Goal: Information Seeking & Learning: Learn about a topic

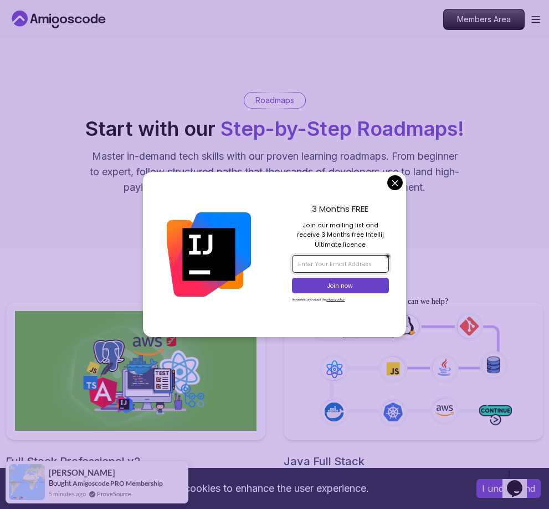
click at [350, 264] on input "email" at bounding box center [340, 264] width 97 height 18
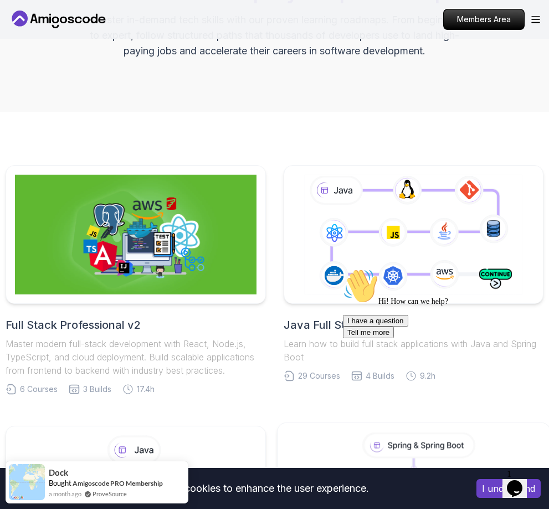
scroll to position [166, 0]
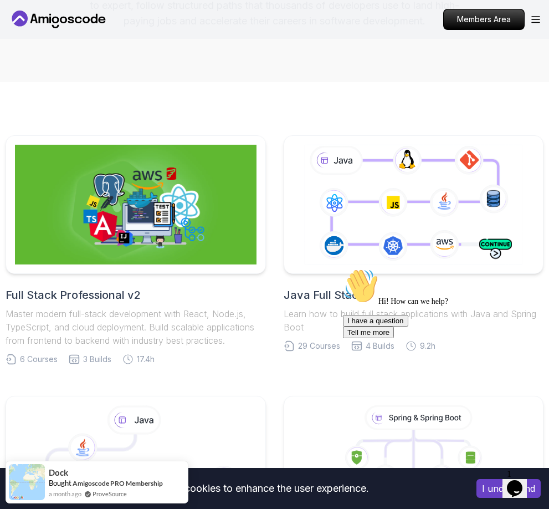
click at [522, 479] on button "Opens Chat This icon Opens the chat window." at bounding box center [515, 488] width 24 height 19
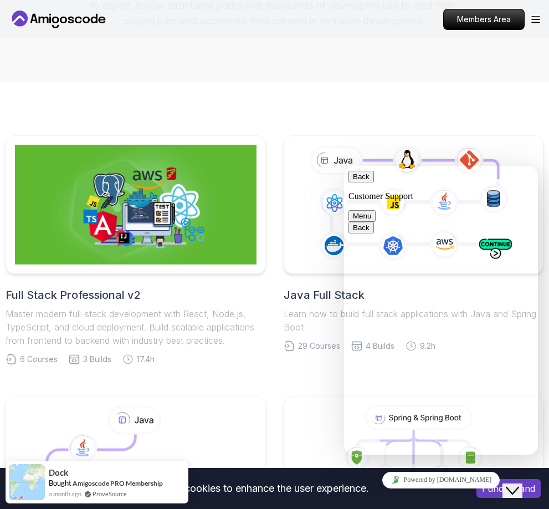
click at [359, 176] on button "Back" at bounding box center [361, 177] width 25 height 12
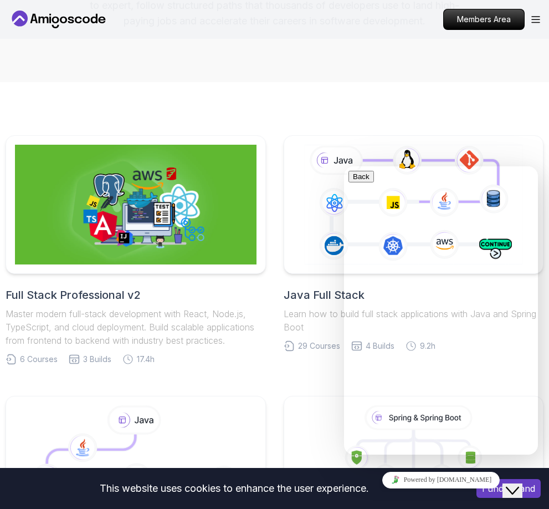
click at [519, 487] on icon "$i18n('chat', 'chat_widget')" at bounding box center [512, 491] width 13 height 8
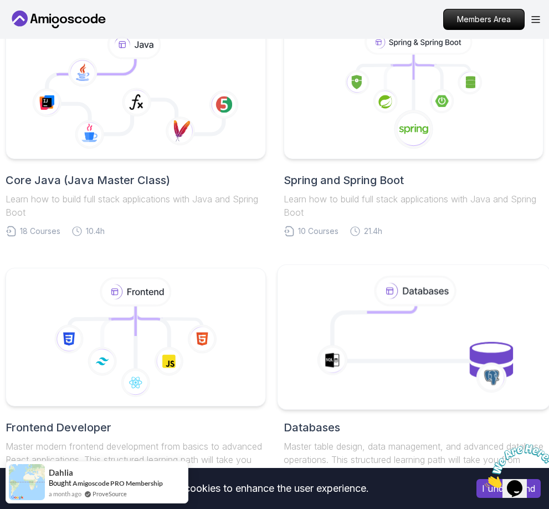
scroll to position [443, 0]
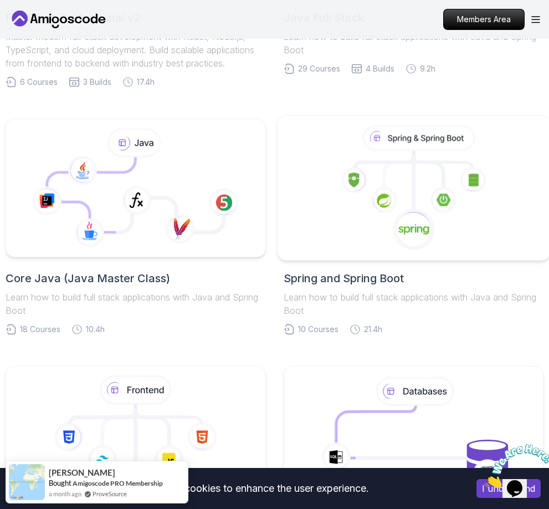
click at [374, 222] on icon at bounding box center [413, 188] width 253 height 126
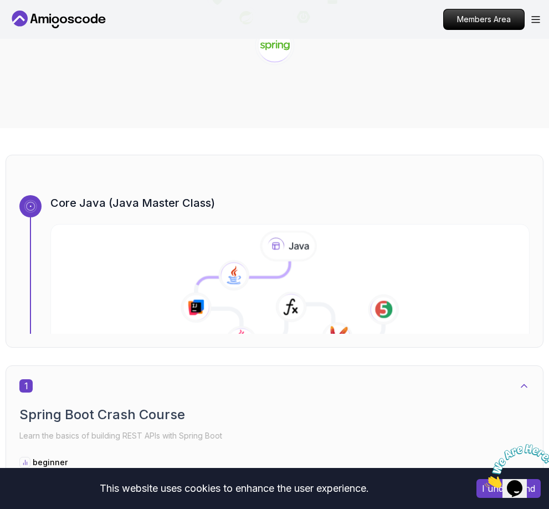
scroll to position [333, 0]
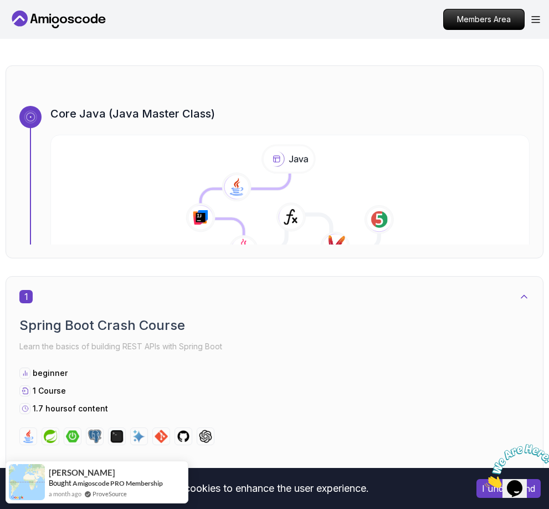
click at [231, 207] on icon at bounding box center [256, 212] width 120 height 80
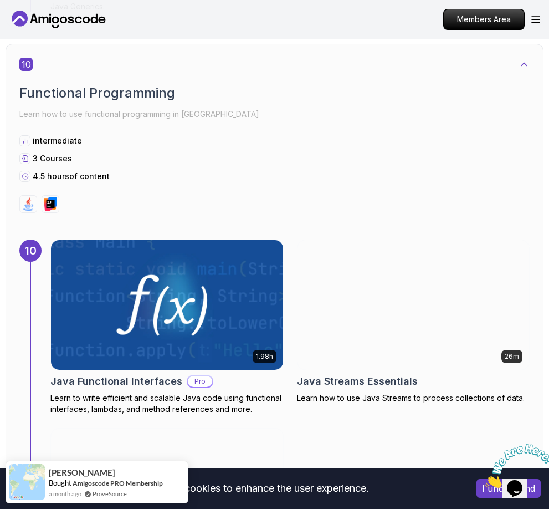
scroll to position [4157, 0]
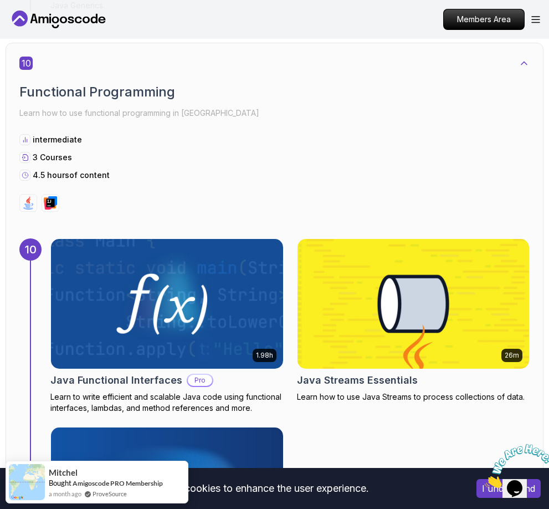
click at [95, 334] on img at bounding box center [166, 304] width 243 height 136
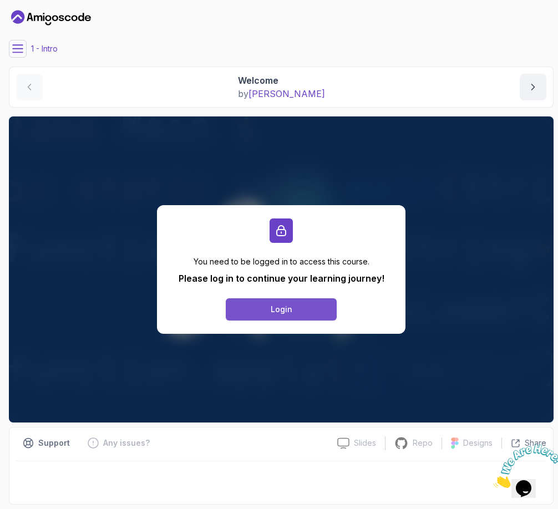
click at [279, 306] on div "Login" at bounding box center [281, 309] width 22 height 11
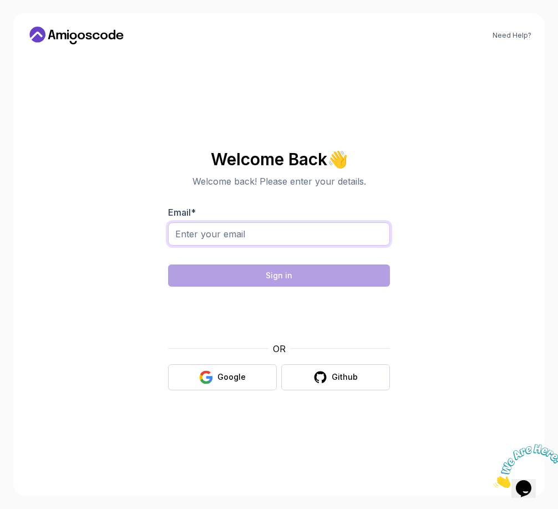
click at [246, 237] on input "Email *" at bounding box center [279, 233] width 222 height 23
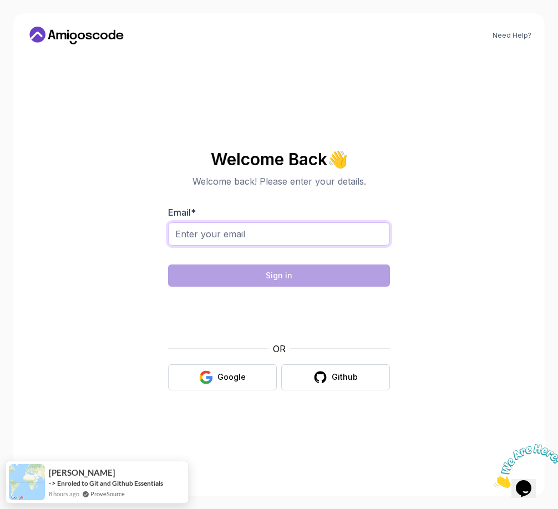
type input "kwokkimhonghk@gmail.com"
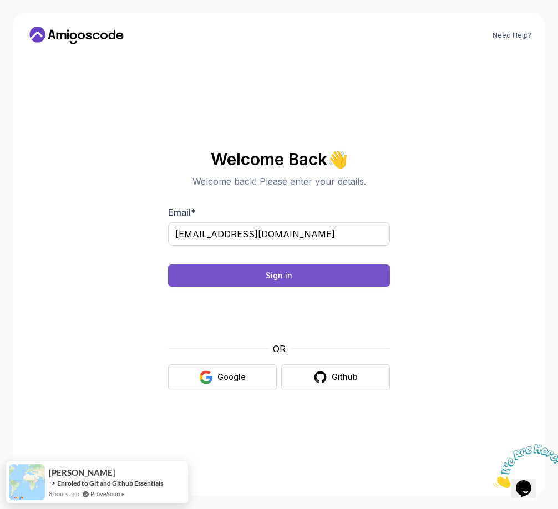
click at [288, 278] on div "Sign in" at bounding box center [278, 275] width 27 height 11
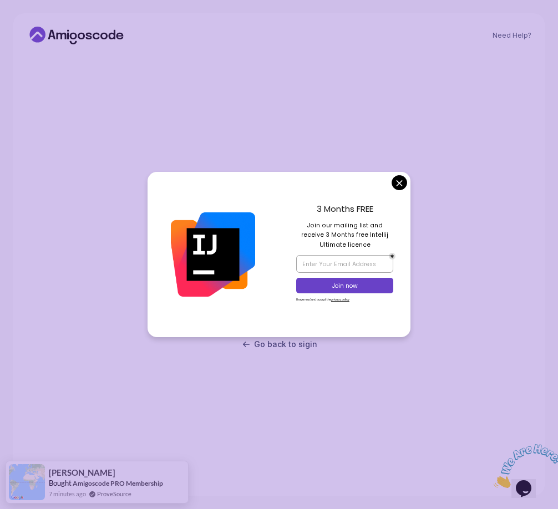
click at [396, 185] on body "Need Help? Check your email. We sent a magic link to kwokkimhonghk@gmail.com Di…" at bounding box center [279, 254] width 558 height 509
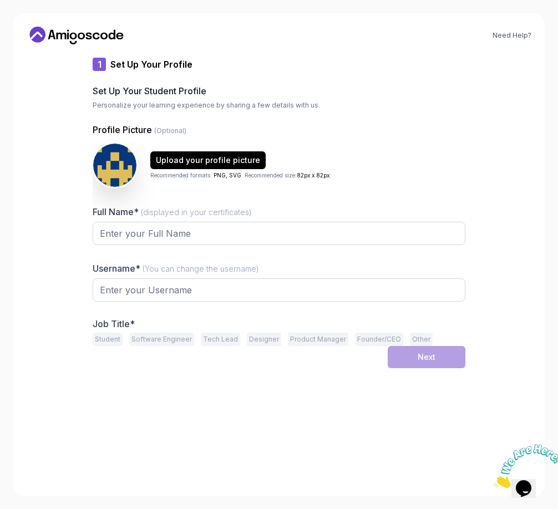
type input "zestybobcatd4c93"
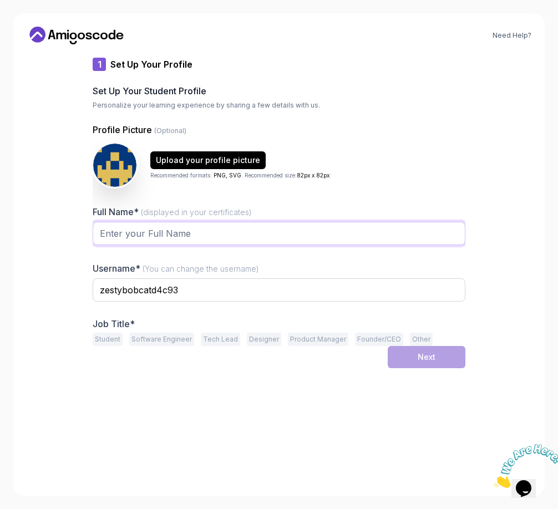
click at [177, 227] on input "Full Name* (displayed in your certificates)" at bounding box center [279, 233] width 372 height 23
type input "[PERSON_NAME]"
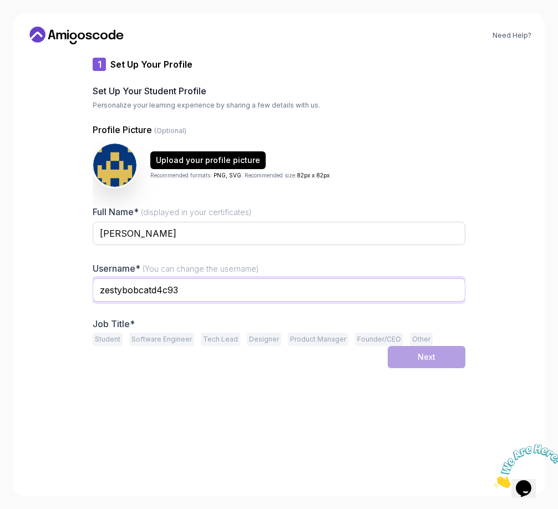
click at [188, 294] on input "zestybobcatd4c93" at bounding box center [279, 289] width 372 height 23
click at [110, 343] on button "Student" at bounding box center [108, 339] width 30 height 13
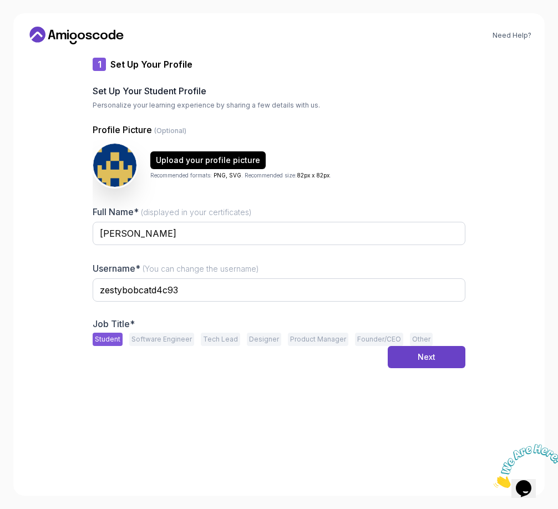
click at [157, 340] on button "Software Engineer" at bounding box center [161, 339] width 65 height 13
click at [111, 341] on button "Student" at bounding box center [108, 339] width 30 height 13
click at [162, 343] on button "Software Engineer" at bounding box center [161, 339] width 65 height 13
click at [412, 339] on button "Other" at bounding box center [421, 339] width 23 height 13
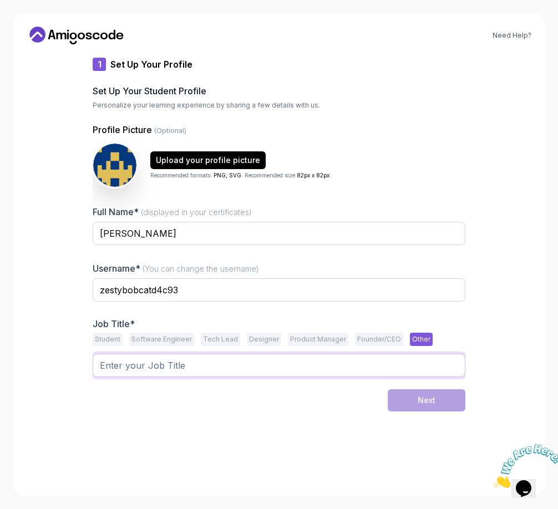
click at [314, 374] on input "text" at bounding box center [279, 365] width 372 height 23
click at [150, 348] on div "Job Title* Student Software Engineer Tech Lead Designer Product Manager Founder…" at bounding box center [279, 353] width 372 height 71
click at [153, 339] on button "Software Engineer" at bounding box center [161, 339] width 65 height 13
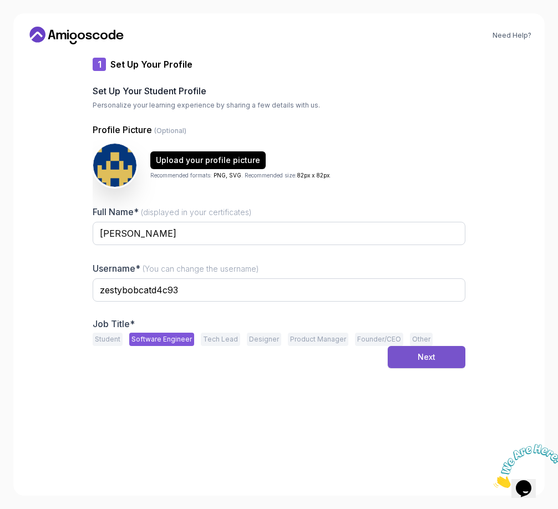
click at [427, 355] on div "Next" at bounding box center [426, 356] width 18 height 11
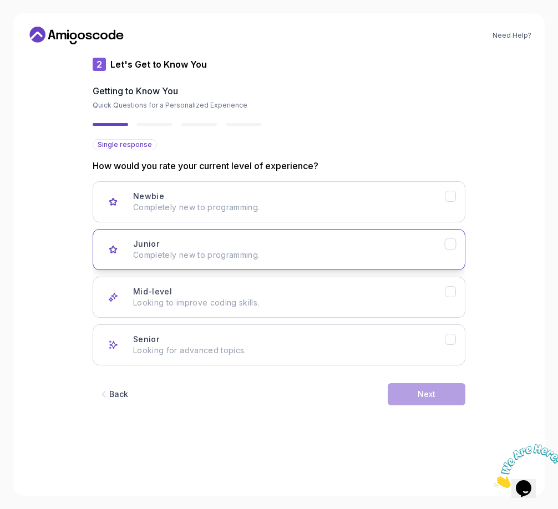
click at [249, 239] on div "Junior Completely new to programming." at bounding box center [288, 249] width 311 height 22
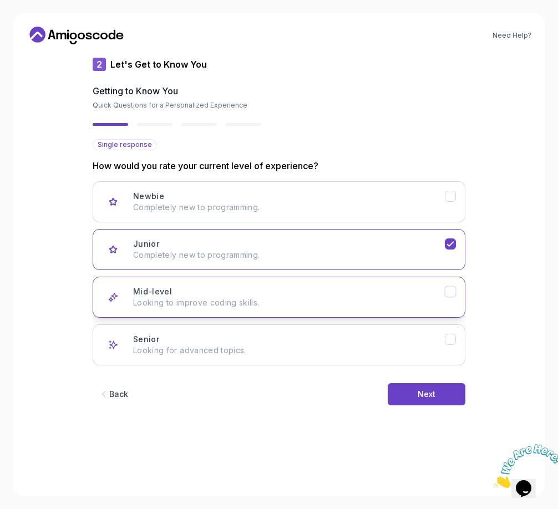
click at [327, 300] on p "Looking to improve coding skills." at bounding box center [288, 302] width 311 height 11
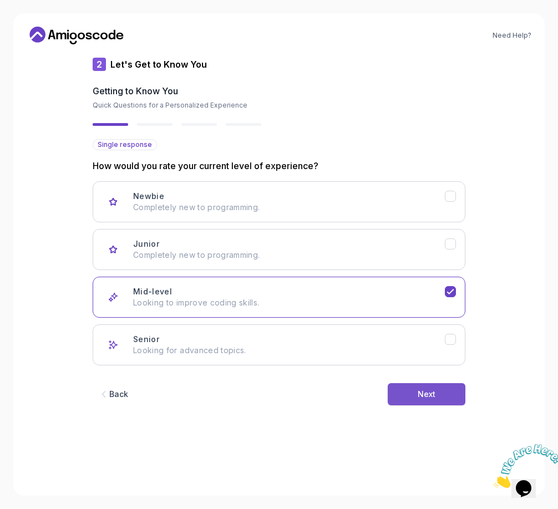
click at [421, 390] on div "Next" at bounding box center [426, 394] width 18 height 11
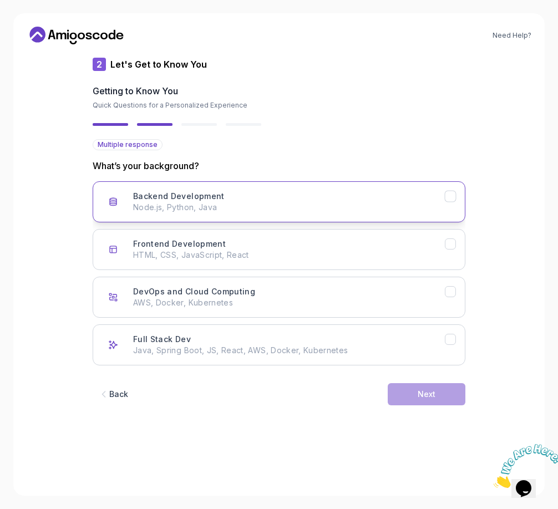
click at [201, 198] on h3 "Backend Development" at bounding box center [178, 196] width 91 height 11
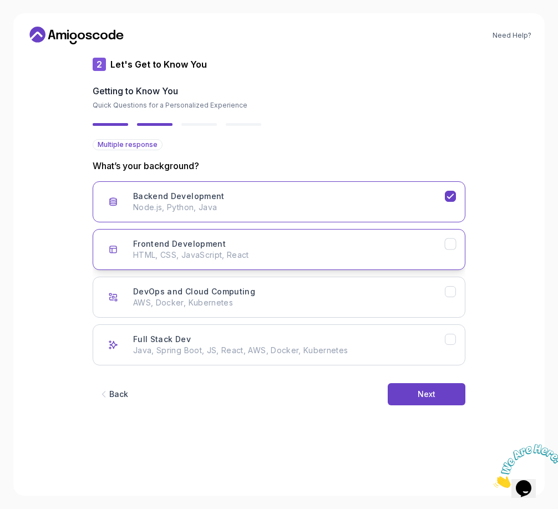
click at [219, 239] on h3 "Frontend Development" at bounding box center [179, 243] width 93 height 11
click at [272, 244] on div "Frontend Development HTML, CSS, JavaScript, React" at bounding box center [288, 249] width 311 height 22
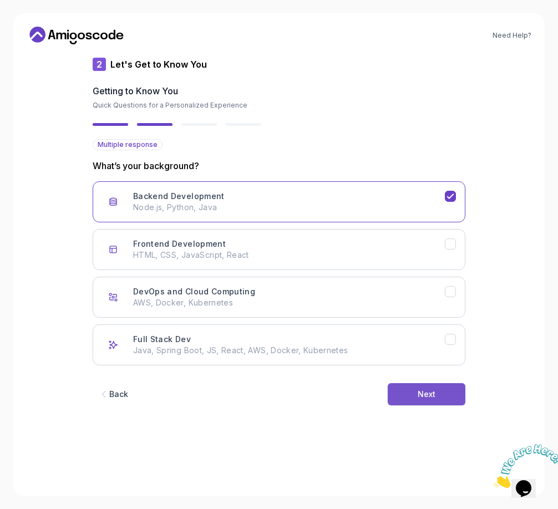
click at [421, 385] on button "Next" at bounding box center [426, 394] width 78 height 22
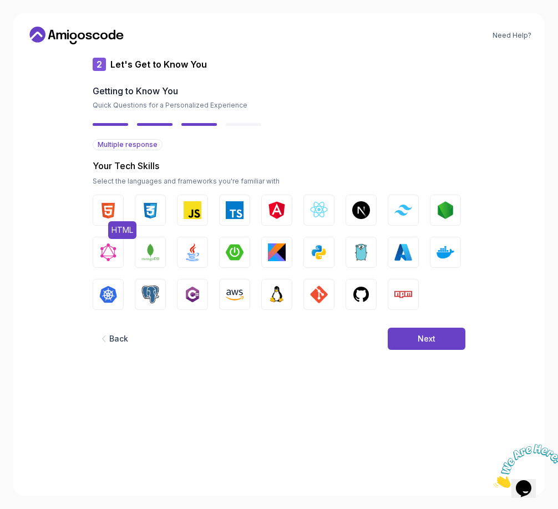
click at [110, 216] on img "button" at bounding box center [108, 210] width 18 height 18
click at [139, 215] on button "CSS" at bounding box center [150, 210] width 31 height 31
click at [196, 213] on img "button" at bounding box center [192, 210] width 18 height 18
click at [400, 253] on img "button" at bounding box center [403, 252] width 18 height 18
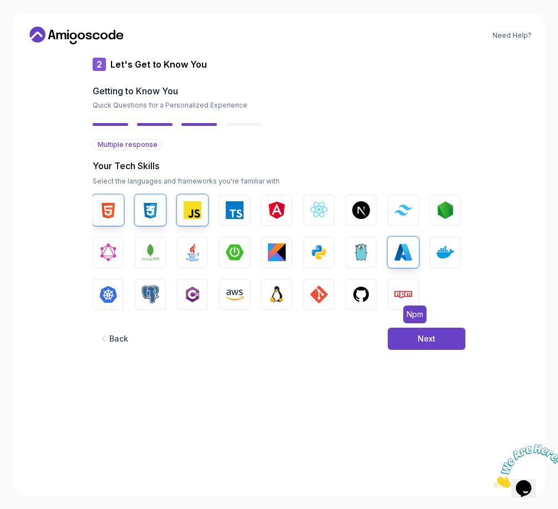
click at [400, 297] on img "button" at bounding box center [403, 294] width 18 height 18
click at [318, 255] on img "button" at bounding box center [319, 252] width 18 height 18
click at [193, 259] on img "button" at bounding box center [192, 252] width 18 height 18
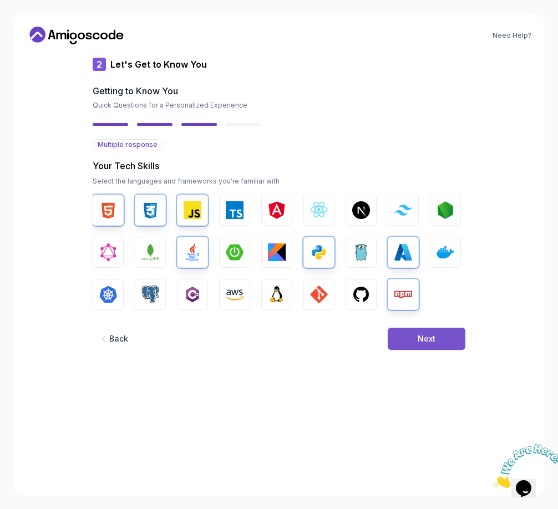
click at [430, 337] on div "Next" at bounding box center [426, 338] width 18 height 11
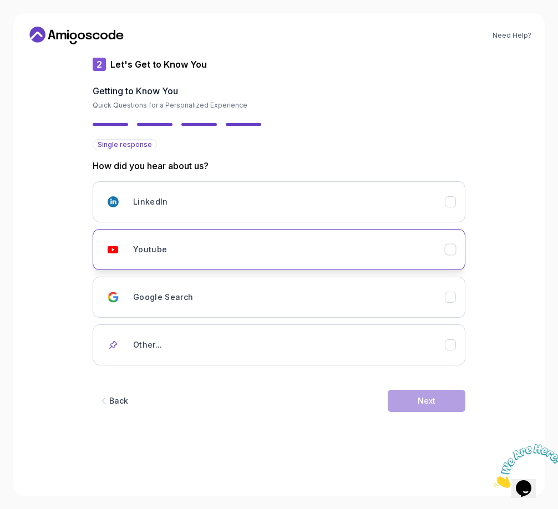
click at [239, 258] on div "Youtube" at bounding box center [288, 249] width 311 height 22
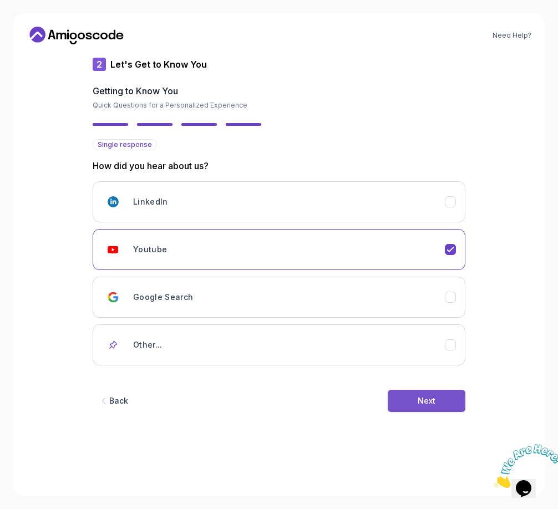
click at [417, 392] on button "Next" at bounding box center [426, 401] width 78 height 22
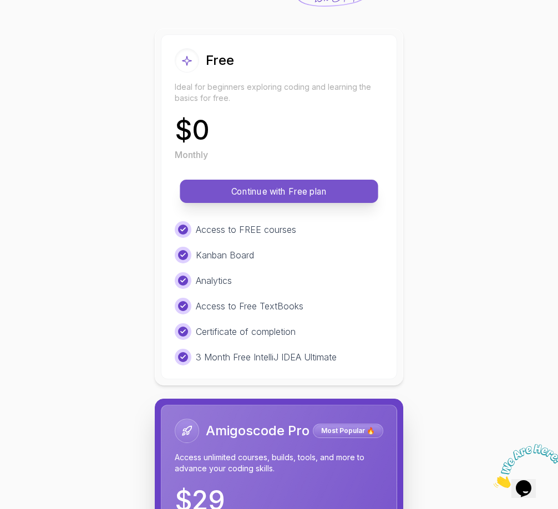
scroll to position [111, 0]
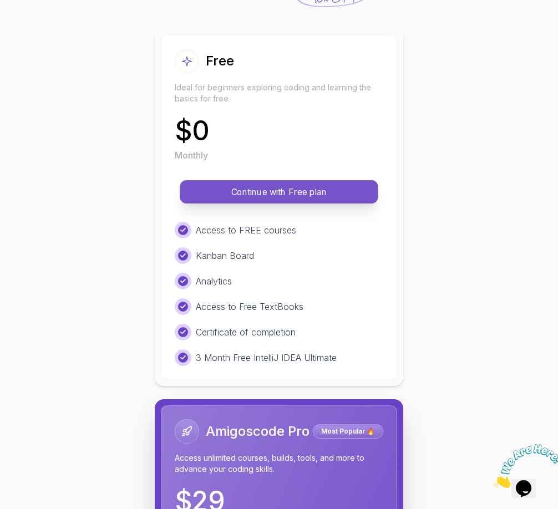
click at [318, 196] on p "Continue with Free plan" at bounding box center [278, 192] width 173 height 13
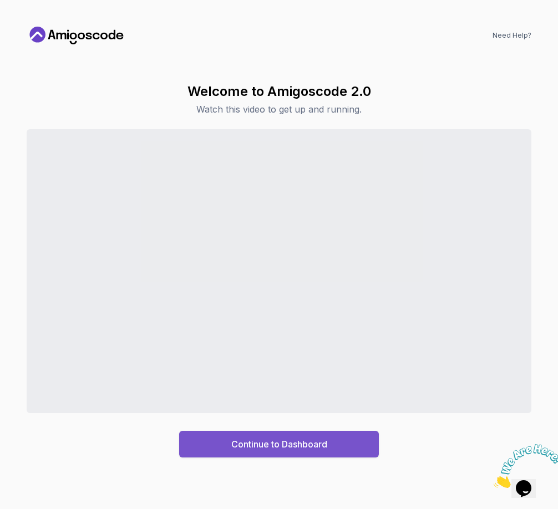
click at [355, 406] on button "Continue to Dashboard" at bounding box center [279, 444] width 200 height 27
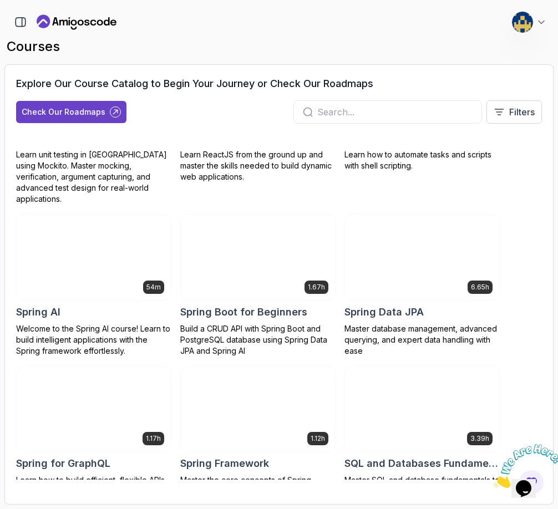
scroll to position [2042, 0]
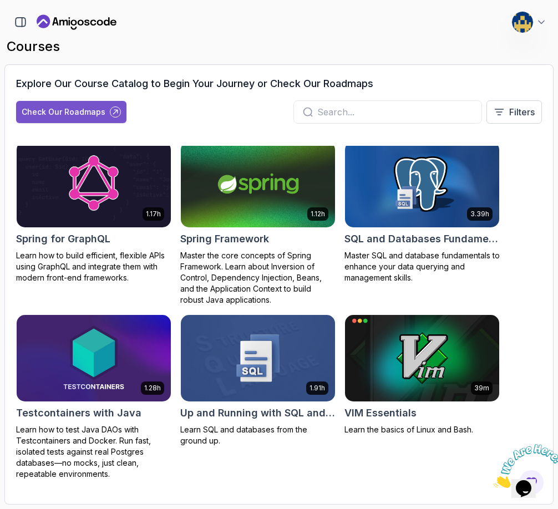
click at [84, 114] on div "Check Our Roadmaps" at bounding box center [64, 111] width 84 height 11
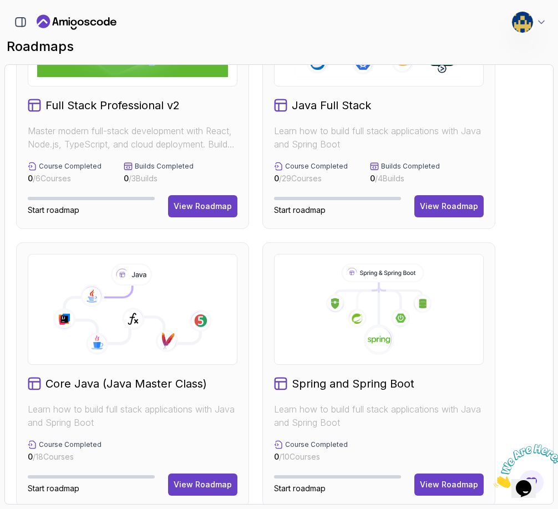
scroll to position [166, 0]
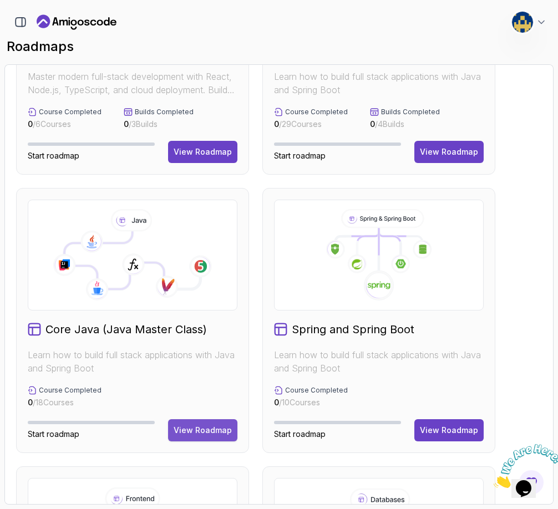
click at [192, 406] on button "View Roadmap" at bounding box center [202, 430] width 69 height 22
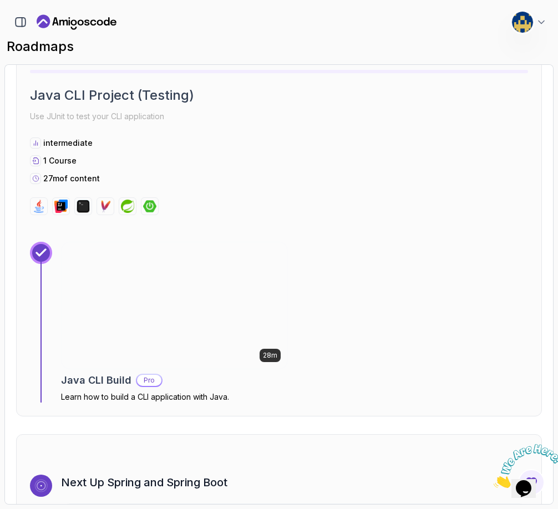
scroll to position [6747, 0]
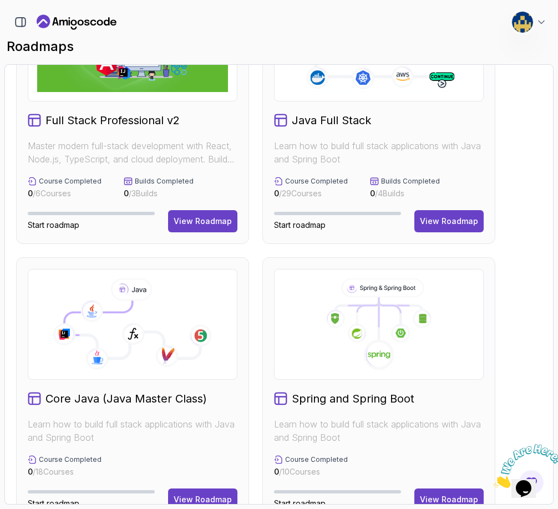
scroll to position [55, 0]
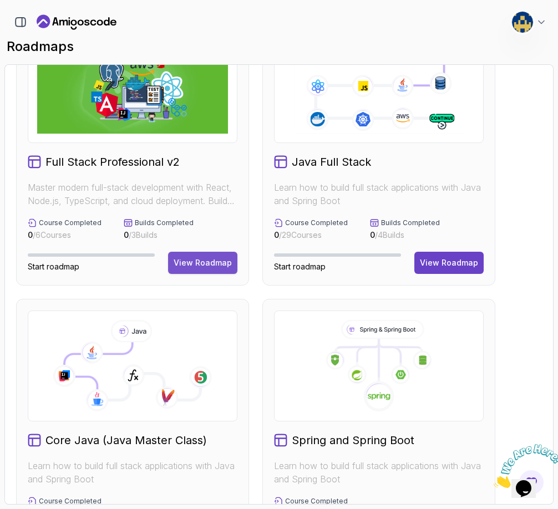
click at [206, 261] on div "View Roadmap" at bounding box center [202, 262] width 58 height 11
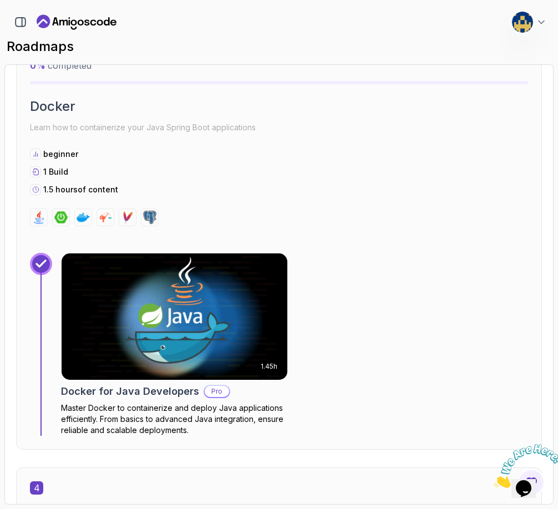
scroll to position [1607, 0]
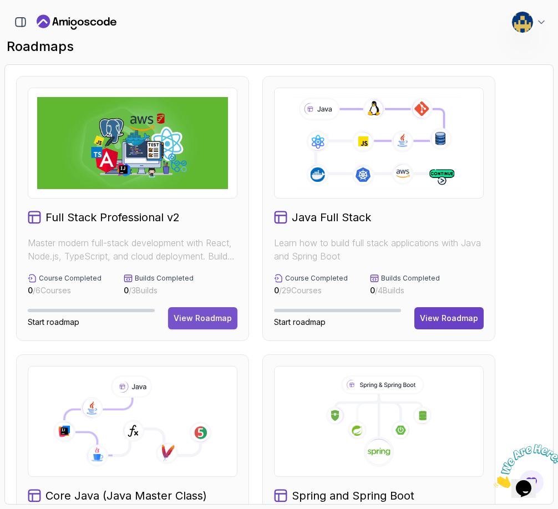
click at [203, 320] on div "View Roadmap" at bounding box center [202, 318] width 58 height 11
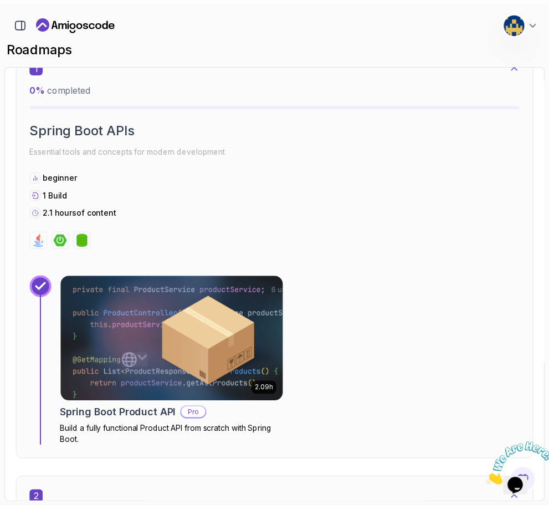
scroll to position [721, 0]
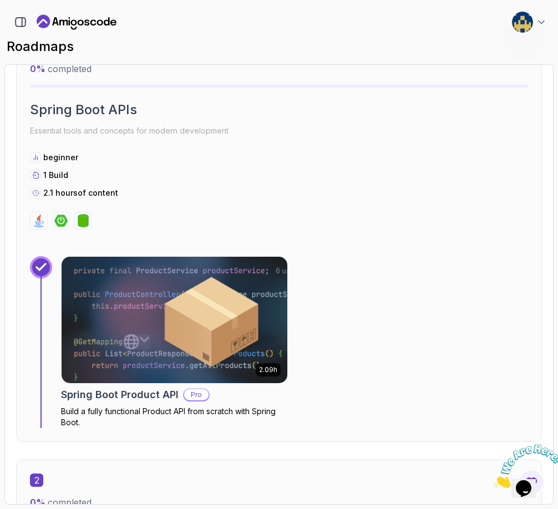
click at [197, 323] on img at bounding box center [174, 319] width 237 height 132
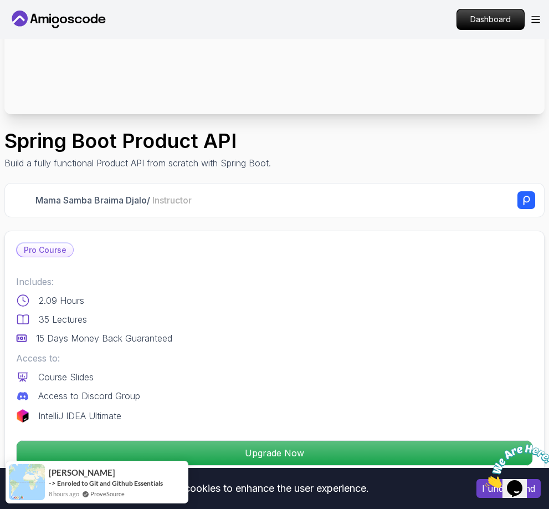
scroll to position [277, 0]
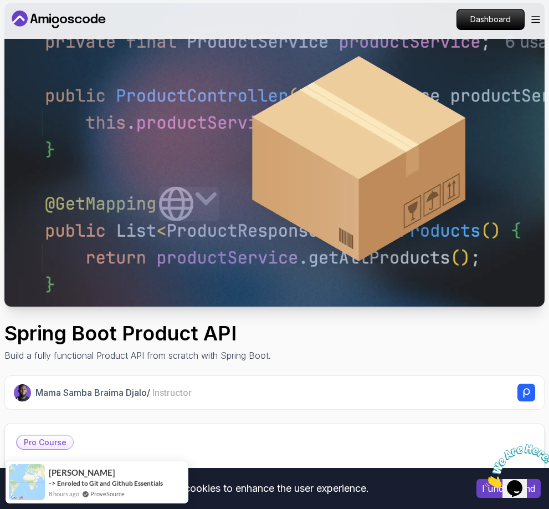
scroll to position [55, 0]
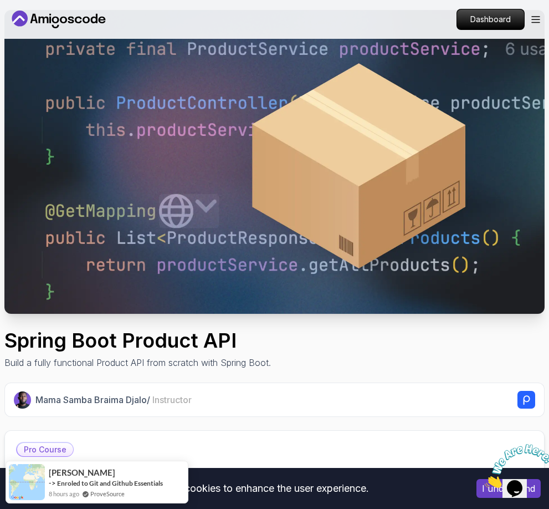
click at [330, 208] on img at bounding box center [274, 162] width 540 height 304
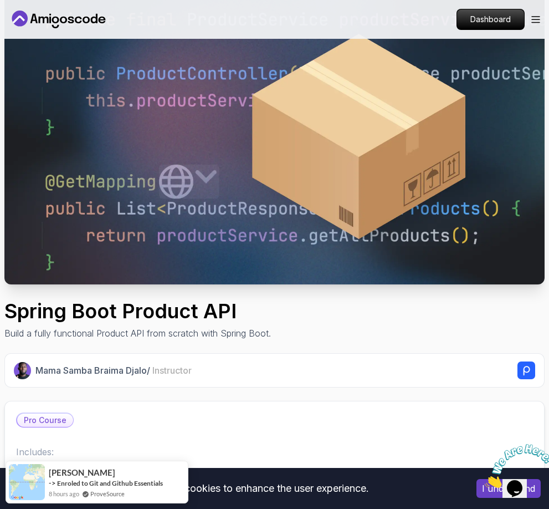
scroll to position [222, 0]
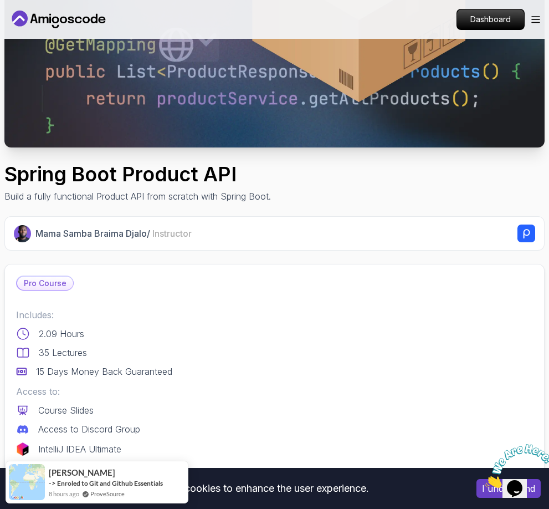
click at [212, 237] on div "Mama Samba Braima Djalo / Instructor" at bounding box center [285, 233] width 500 height 18
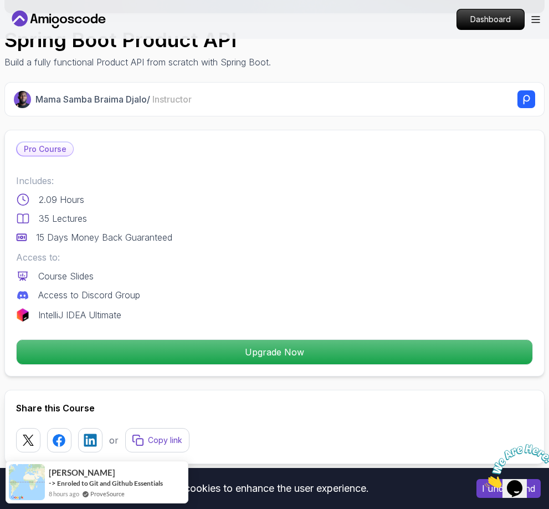
scroll to position [443, 0]
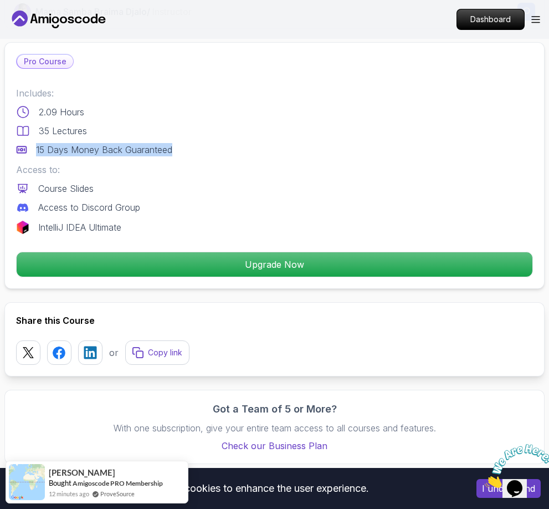
drag, startPoint x: 37, startPoint y: 149, endPoint x: 177, endPoint y: 149, distance: 140.8
click at [177, 149] on div "15 Days Money Back Guaranteed" at bounding box center [274, 149] width 517 height 13
click at [189, 167] on p "Access to:" at bounding box center [274, 169] width 517 height 13
drag, startPoint x: 104, startPoint y: 134, endPoint x: 48, endPoint y: 132, distance: 56.0
click at [48, 132] on div "35 Lectures" at bounding box center [274, 130] width 517 height 13
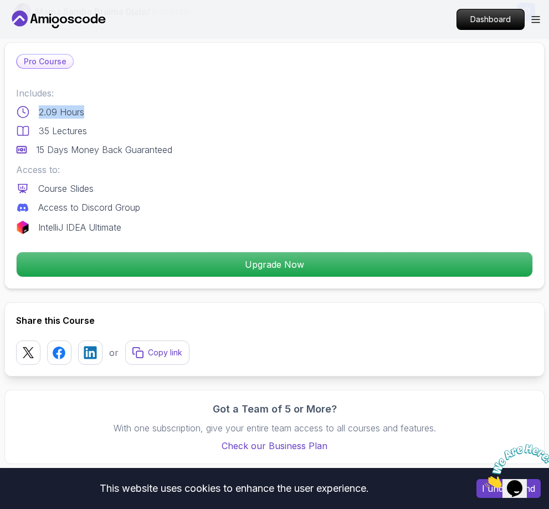
drag, startPoint x: 49, startPoint y: 107, endPoint x: 29, endPoint y: 106, distance: 20.5
click at [27, 105] on div "Includes: 2.09 Hours 35 Lectures 15 Days Money Back Guaranteed" at bounding box center [274, 121] width 517 height 70
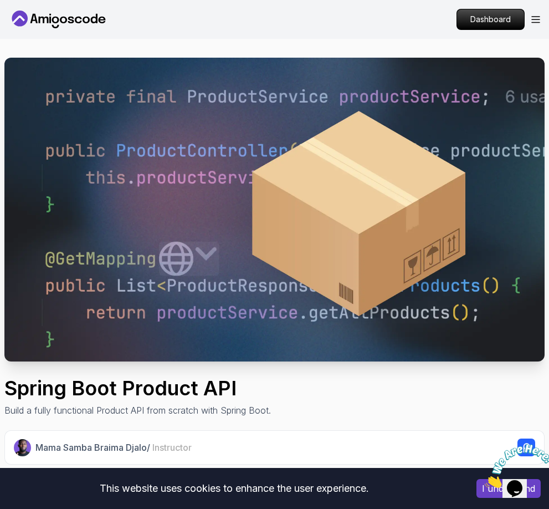
scroll to position [0, 0]
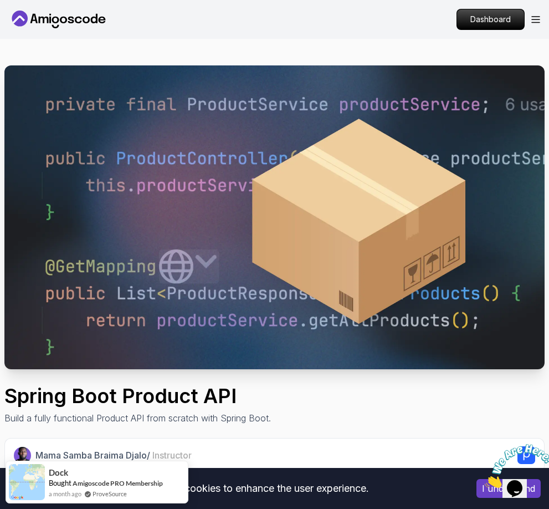
click at [192, 256] on img at bounding box center [274, 217] width 540 height 304
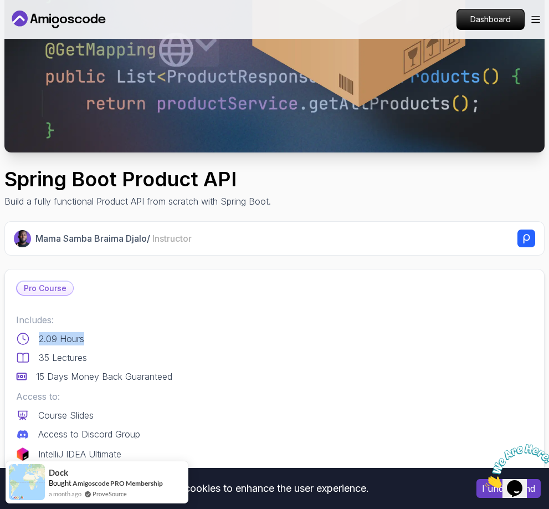
scroll to position [222, 0]
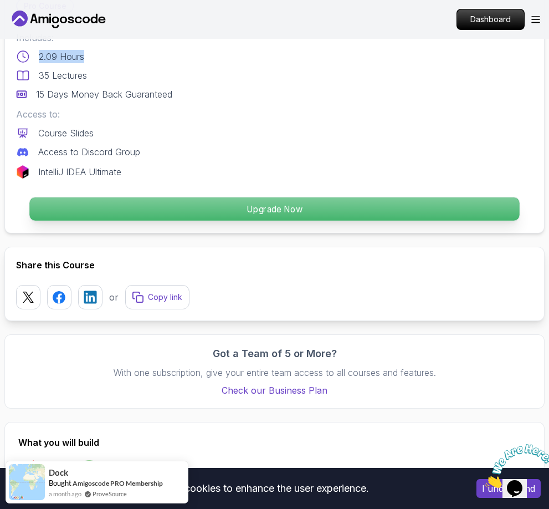
click at [252, 205] on p "Upgrade Now" at bounding box center [274, 209] width 490 height 23
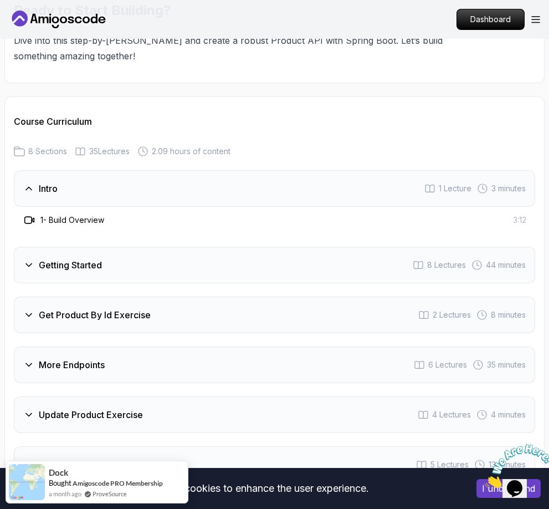
scroll to position [1684, 0]
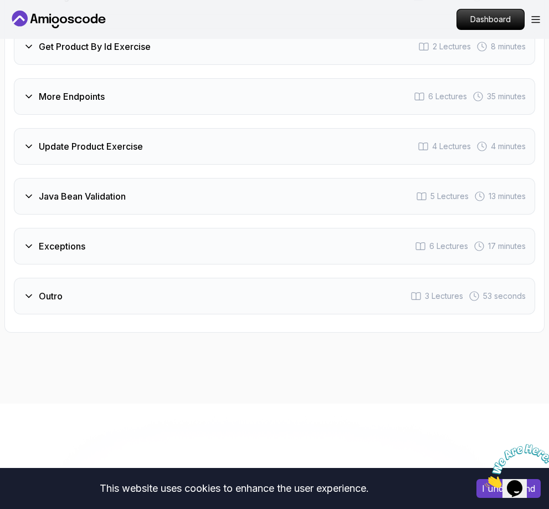
click at [88, 228] on div "Exceptions 6 Lectures 17 minutes" at bounding box center [275, 246] width 522 height 37
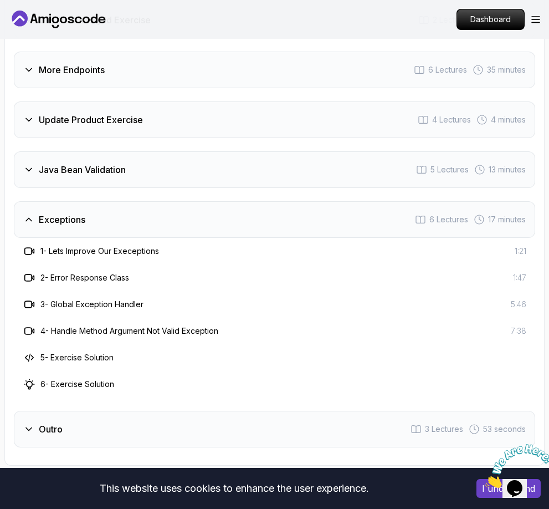
scroll to position [1935, 0]
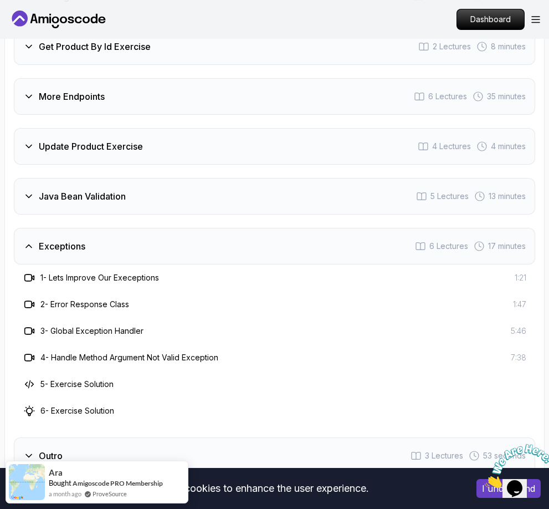
click at [94, 272] on h3 "1 - Lets Improve Our Execeptions" at bounding box center [99, 277] width 119 height 11
click at [106, 228] on div "Exceptions 6 Lectures 17 minutes" at bounding box center [275, 246] width 522 height 37
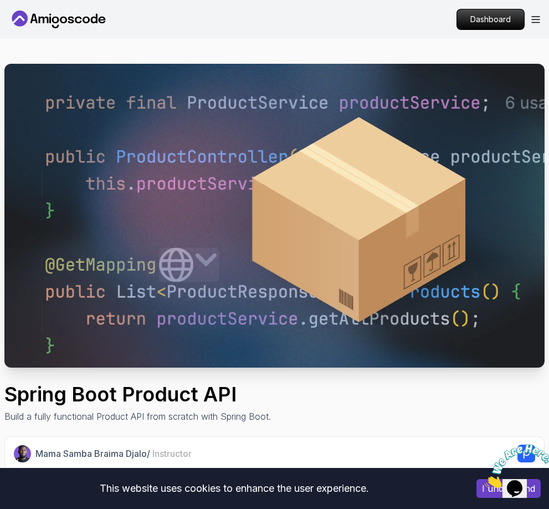
scroll to position [0, 0]
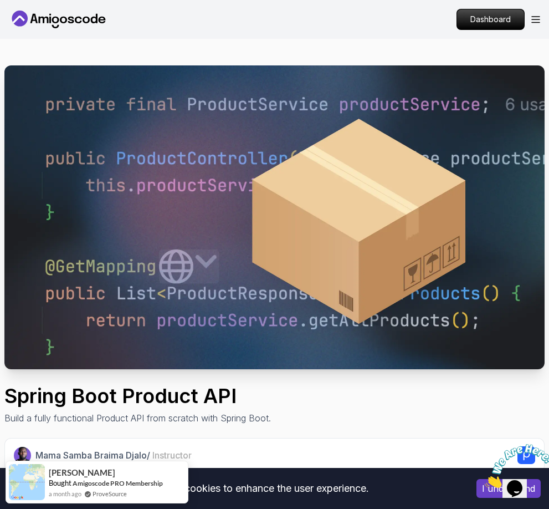
click at [52, 11] on icon at bounding box center [59, 20] width 100 height 18
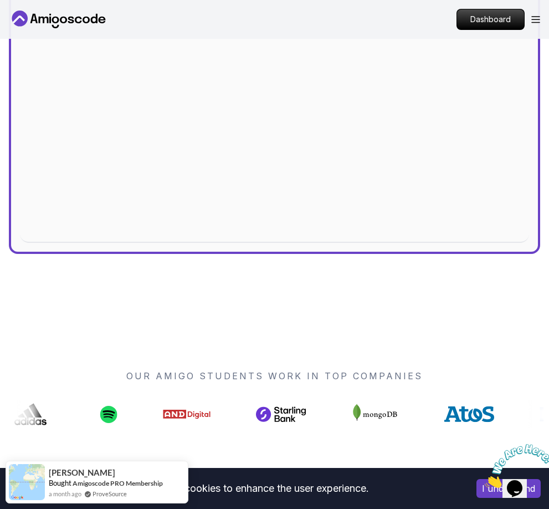
scroll to position [55, 0]
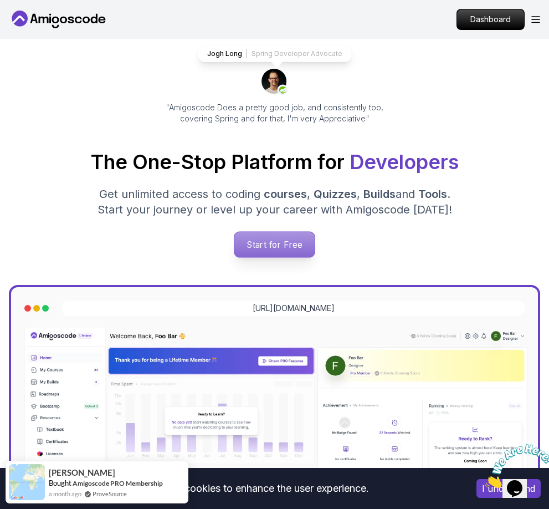
click at [280, 251] on p "Start for Free" at bounding box center [274, 244] width 80 height 25
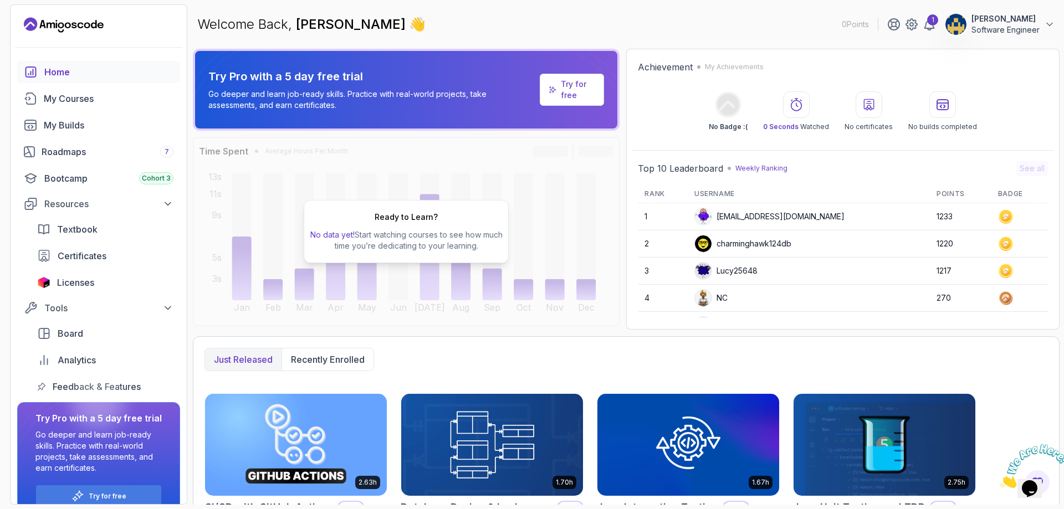
click at [446, 187] on div "Ready to Learn? No data yet! Start watching courses to see how much time you’re…" at bounding box center [406, 231] width 427 height 188
click at [446, 84] on p "Try for free" at bounding box center [578, 90] width 34 height 22
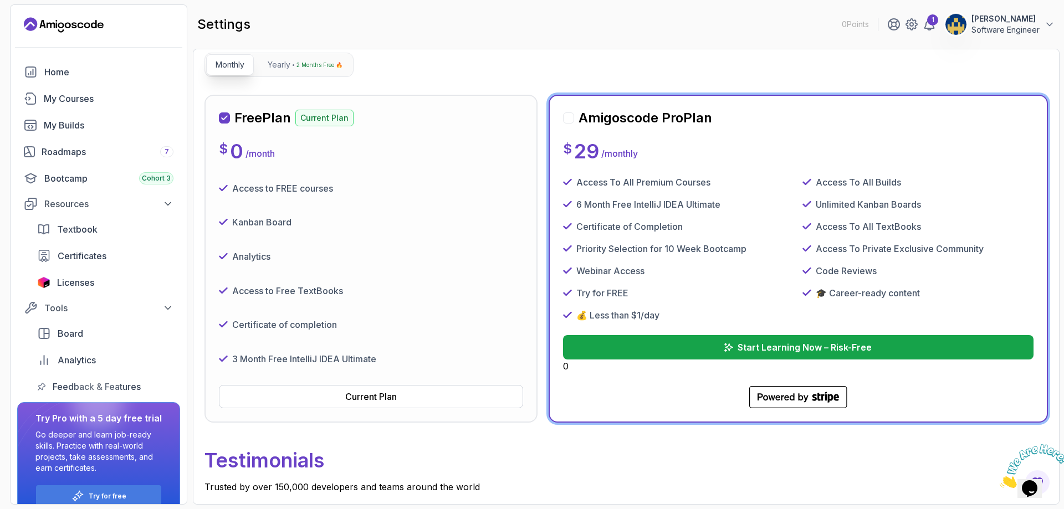
scroll to position [111, 0]
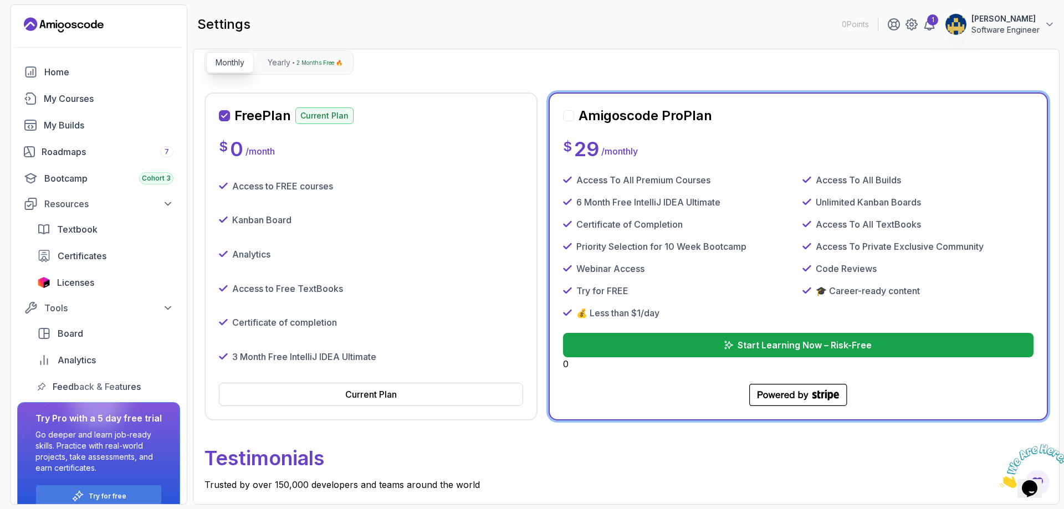
click at [446, 173] on div "Access to FREE courses" at bounding box center [371, 185] width 304 height 25
click at [94, 279] on span "Licenses" at bounding box center [75, 282] width 37 height 13
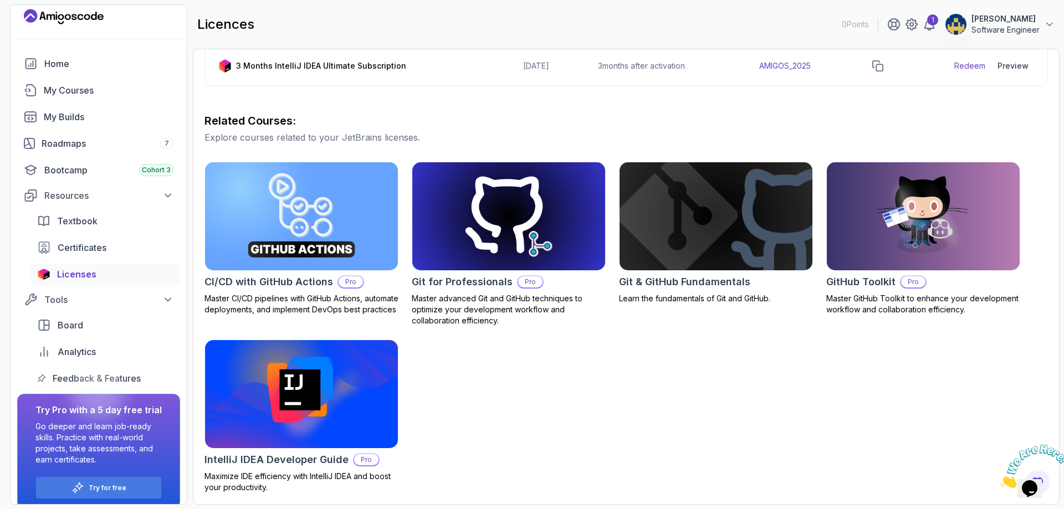
scroll to position [19, 0]
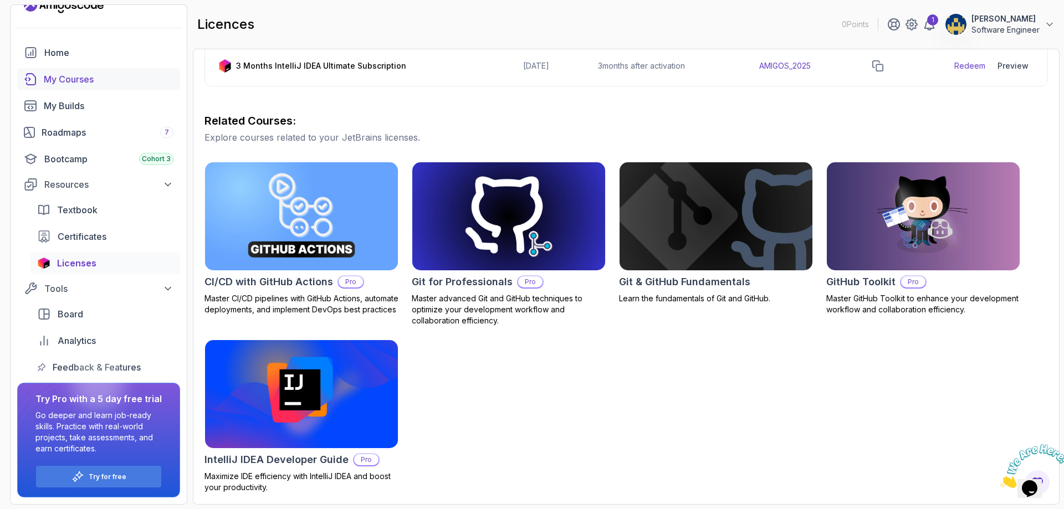
click at [107, 79] on div "My Courses" at bounding box center [109, 79] width 130 height 13
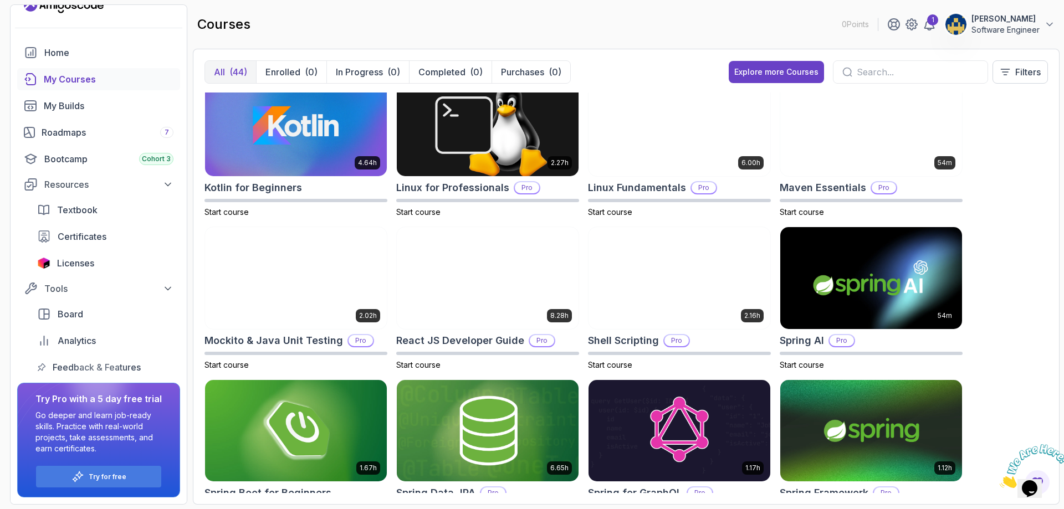
scroll to position [1109, 0]
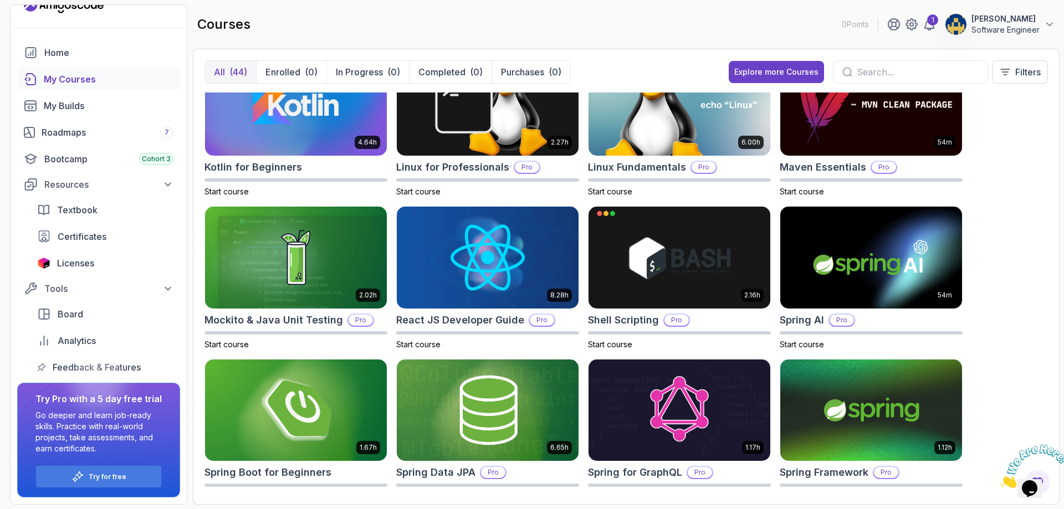
click at [300, 399] on img at bounding box center [296, 410] width 191 height 107
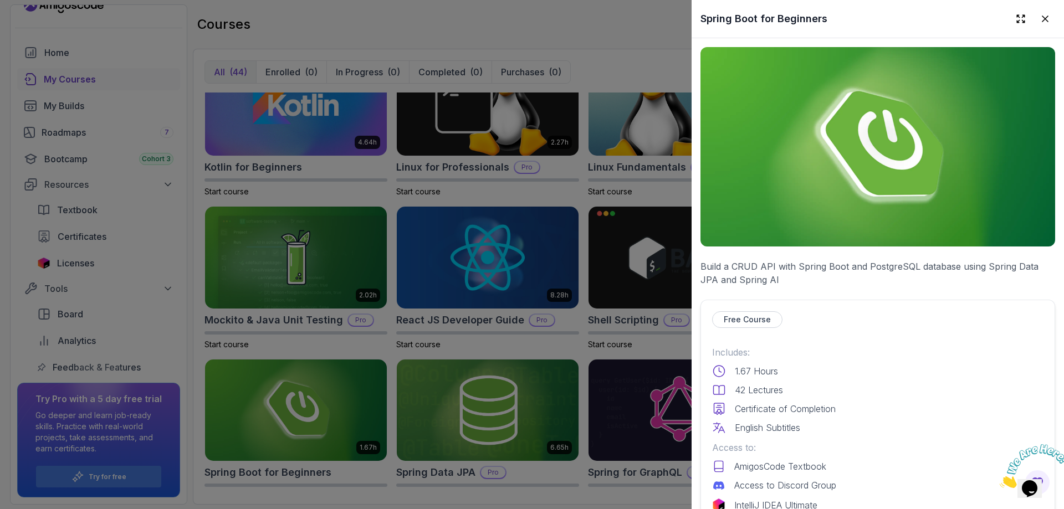
click at [446, 305] on div at bounding box center [532, 254] width 1064 height 509
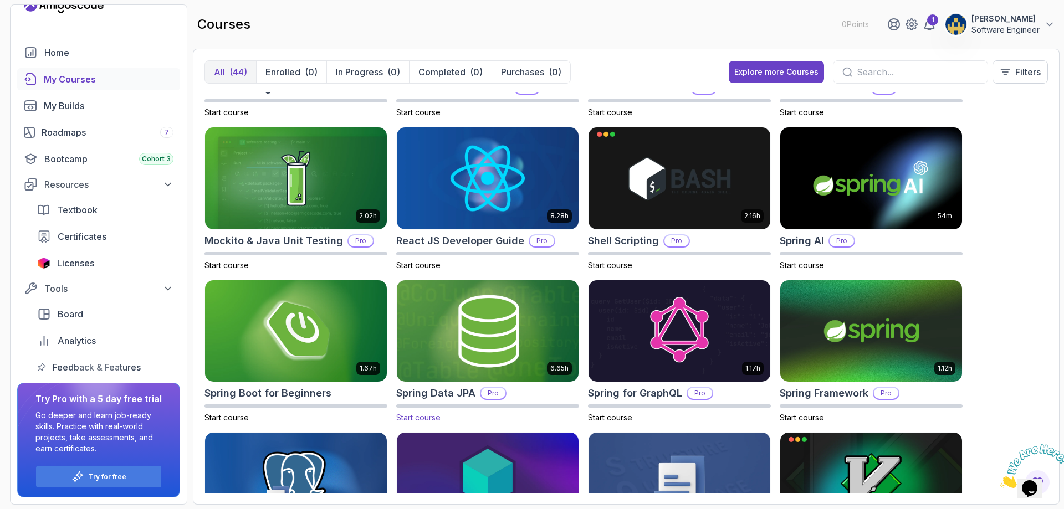
scroll to position [1219, 0]
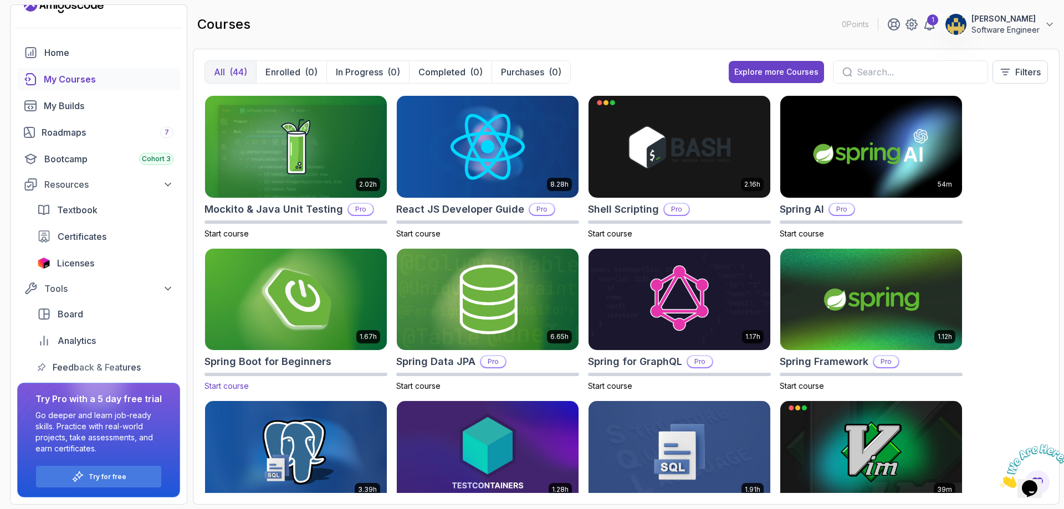
click at [244, 383] on span "Start course" at bounding box center [227, 385] width 44 height 9
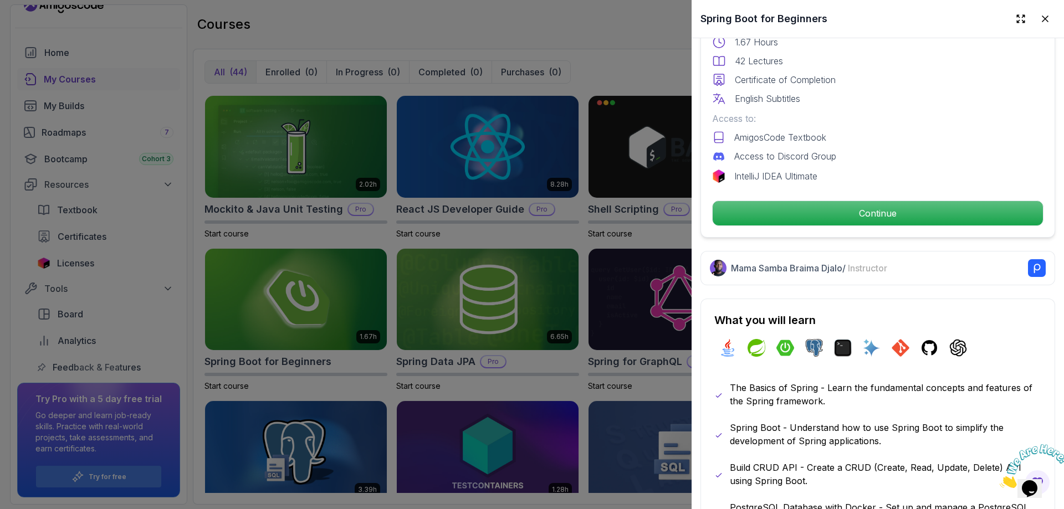
scroll to position [333, 0]
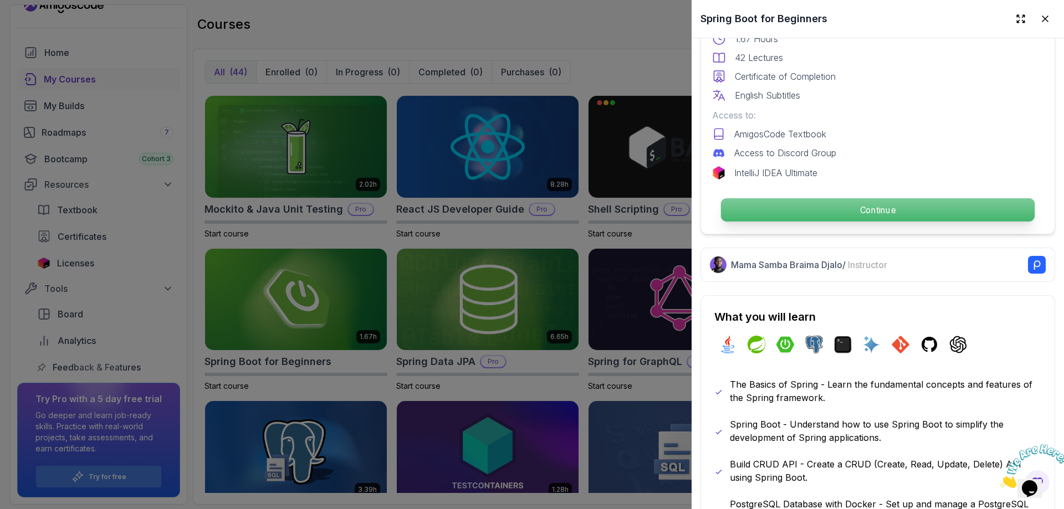
click at [446, 213] on p "Continue" at bounding box center [878, 209] width 314 height 23
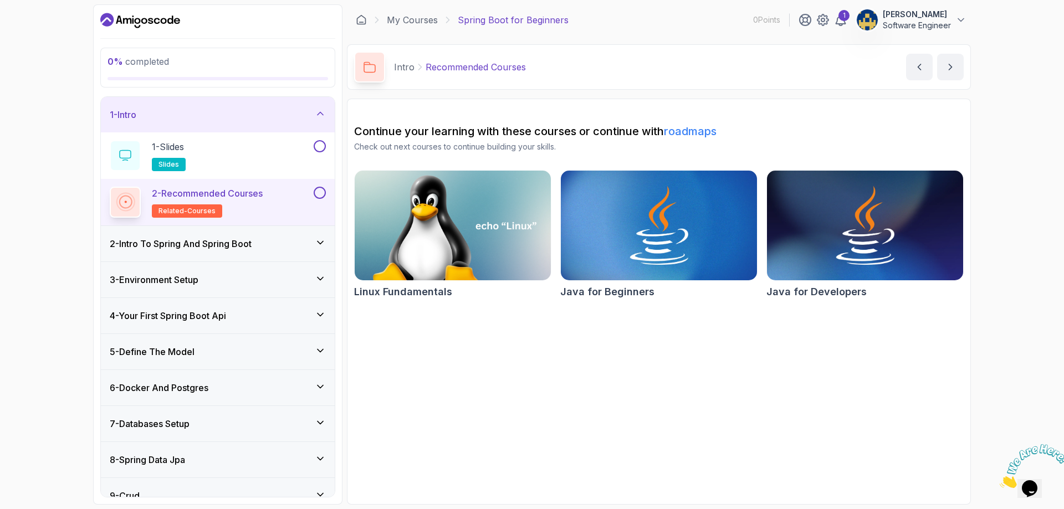
click at [446, 394] on section "Continue your learning with these courses or continue with roadmaps Check out n…" at bounding box center [659, 302] width 624 height 406
click at [226, 243] on h3 "2 - Intro To Spring And Spring Boot" at bounding box center [181, 243] width 142 height 13
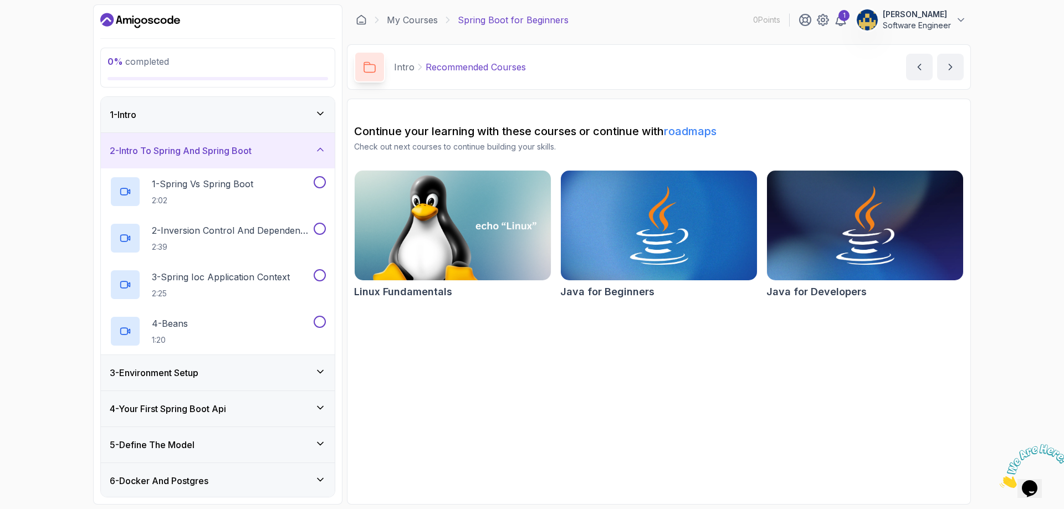
click at [250, 119] on div "1 - Intro" at bounding box center [218, 114] width 216 height 13
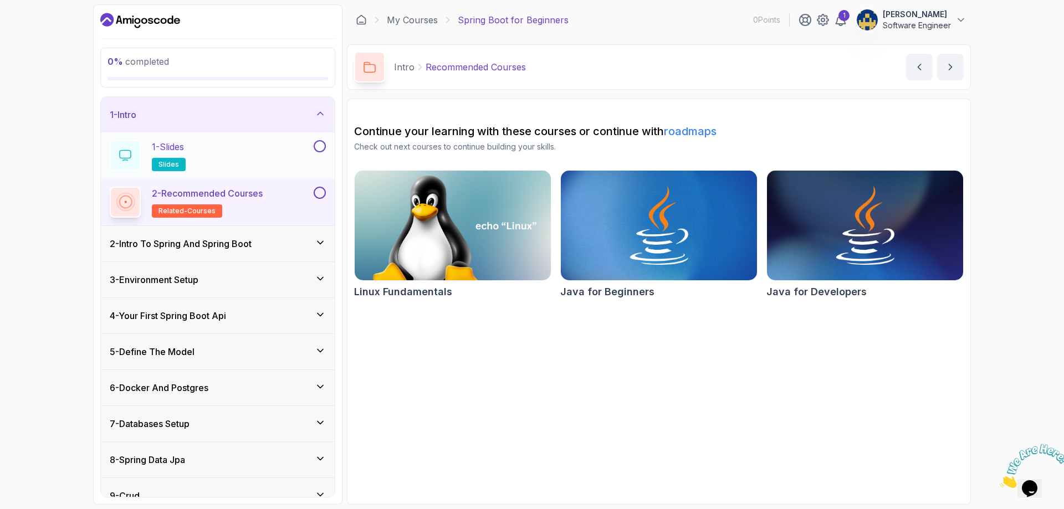
click at [223, 152] on div "1 - Slides slides" at bounding box center [211, 155] width 202 height 31
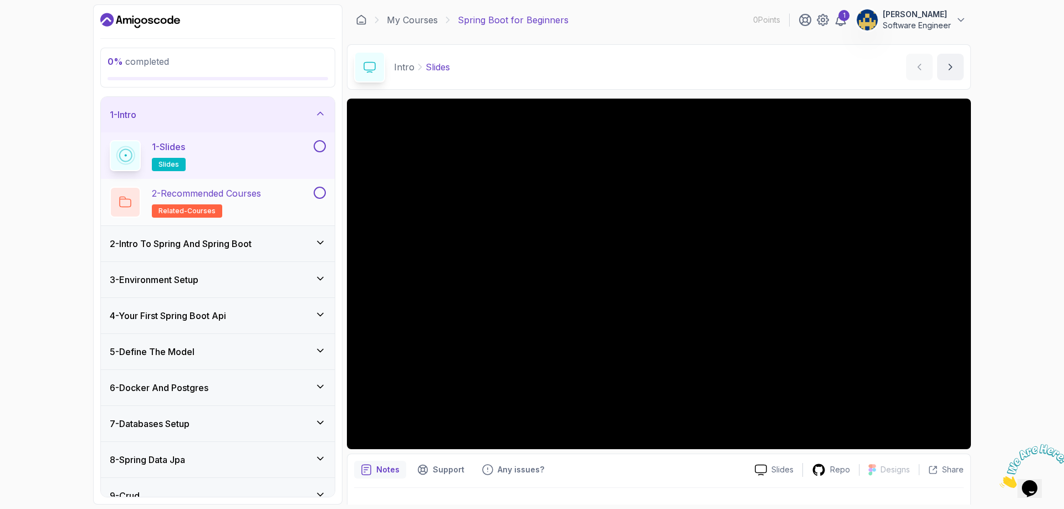
click at [251, 207] on h2 "2 - Recommended Courses related-courses" at bounding box center [206, 202] width 109 height 31
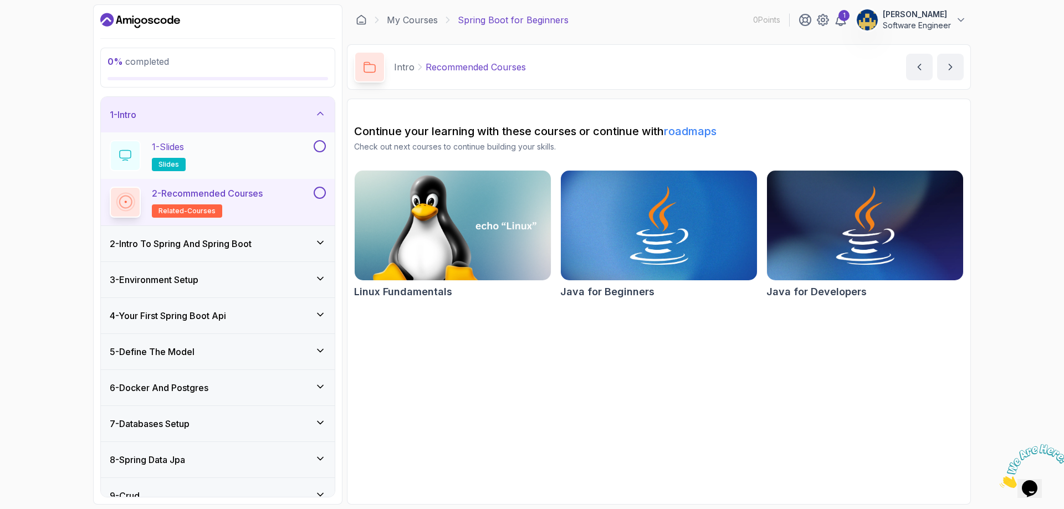
click at [260, 164] on div "1 - Slides slides" at bounding box center [211, 155] width 202 height 31
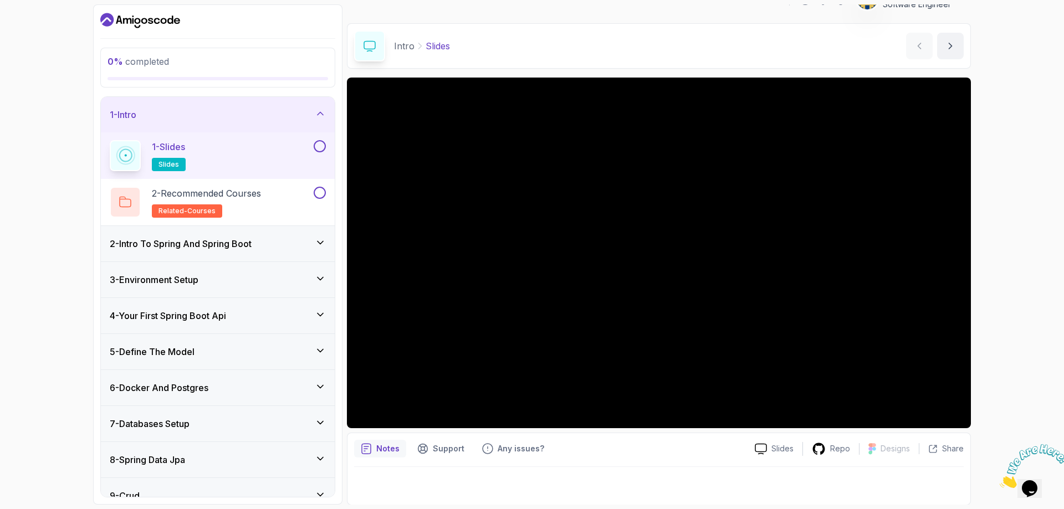
scroll to position [22, 0]
click at [211, 253] on div "2 - Intro To Spring And Spring Boot" at bounding box center [218, 243] width 234 height 35
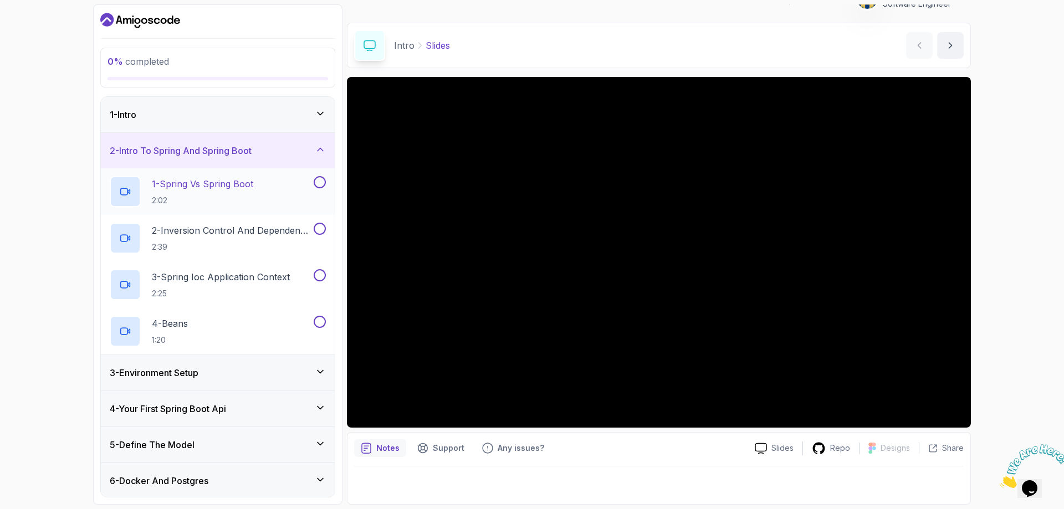
click at [197, 192] on h2 "1 - Spring Vs Spring Boot 2:02" at bounding box center [202, 191] width 101 height 29
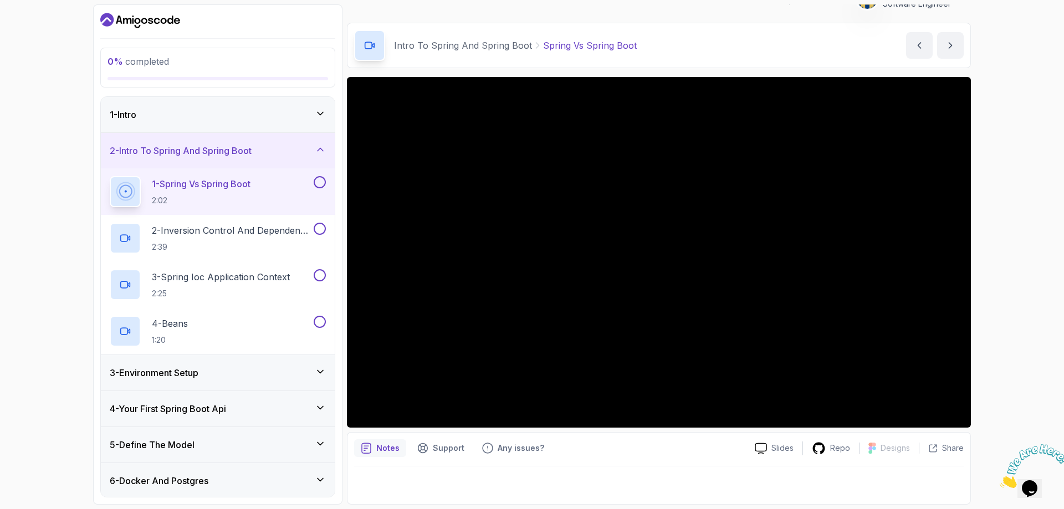
click at [446, 406] on div at bounding box center [659, 482] width 610 height 31
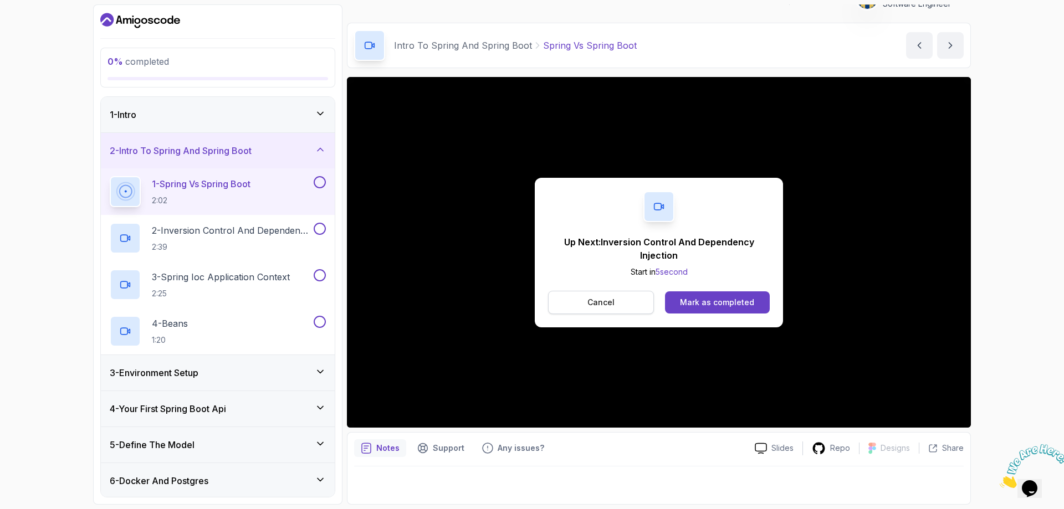
click at [446, 301] on p "Cancel" at bounding box center [601, 302] width 27 height 11
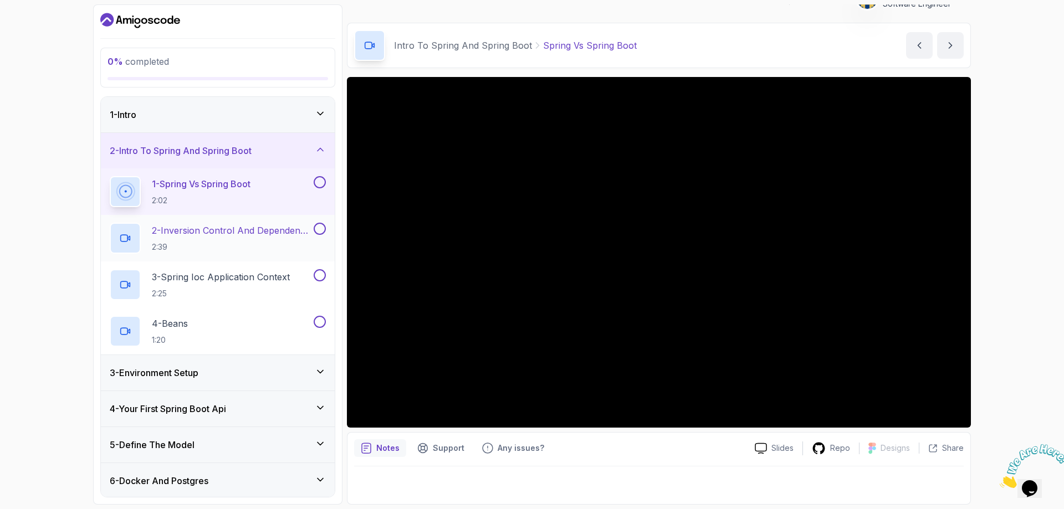
click at [222, 237] on h2 "2 - Inversion Control And Dependency Injection 2:39" at bounding box center [232, 238] width 160 height 29
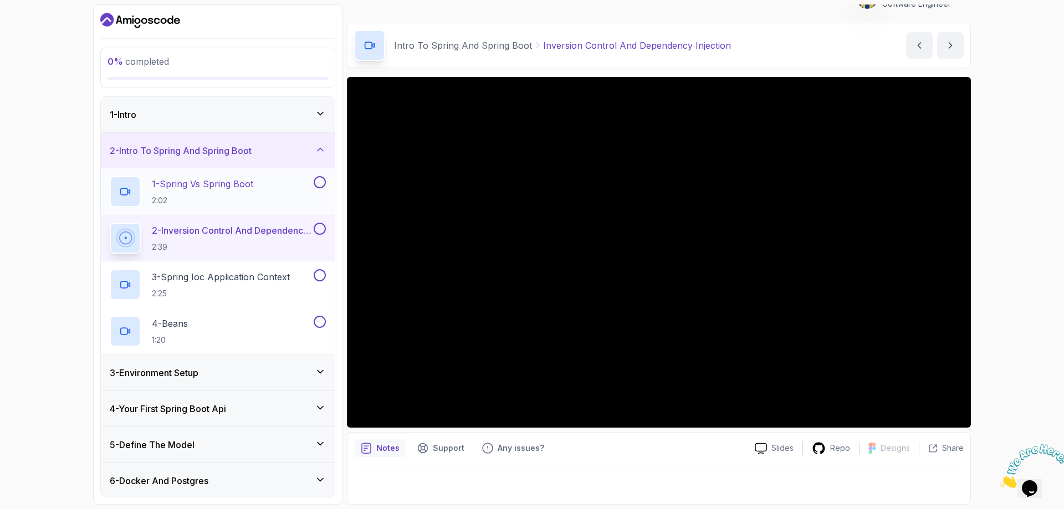
click at [321, 176] on button at bounding box center [320, 182] width 12 height 12
click at [241, 118] on div "1 - Intro" at bounding box center [218, 114] width 216 height 13
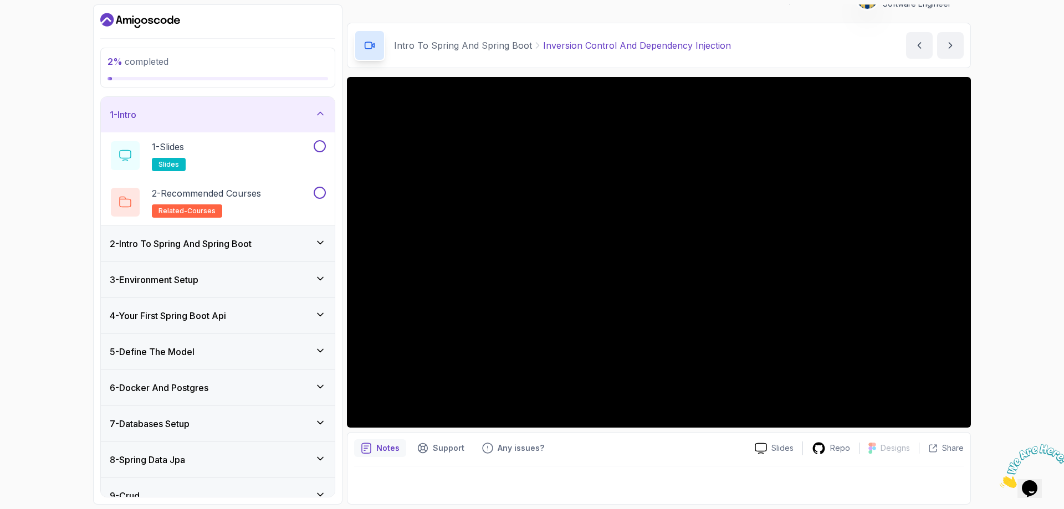
click at [263, 113] on div "1 - Intro" at bounding box center [218, 114] width 216 height 13
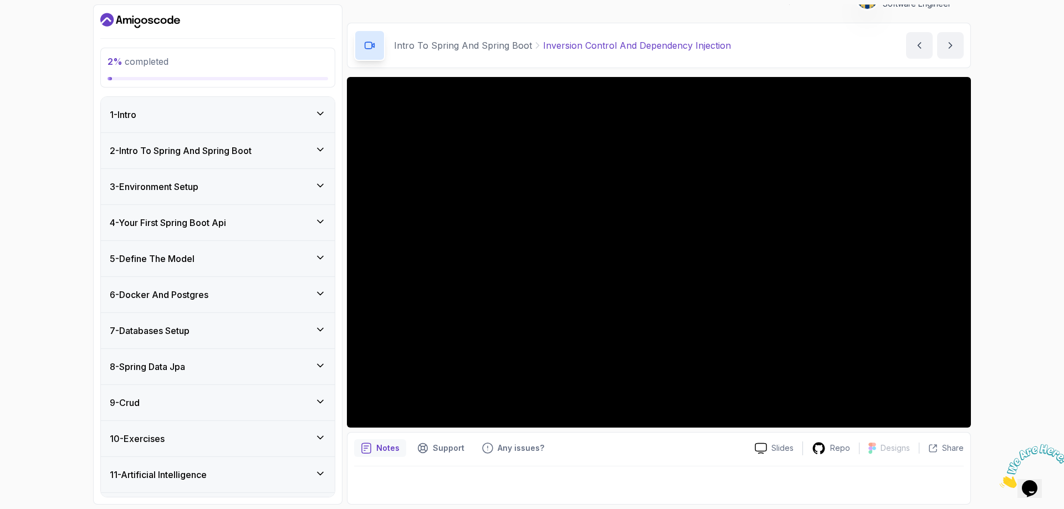
click at [242, 149] on h3 "2 - Intro To Spring And Spring Boot" at bounding box center [181, 150] width 142 height 13
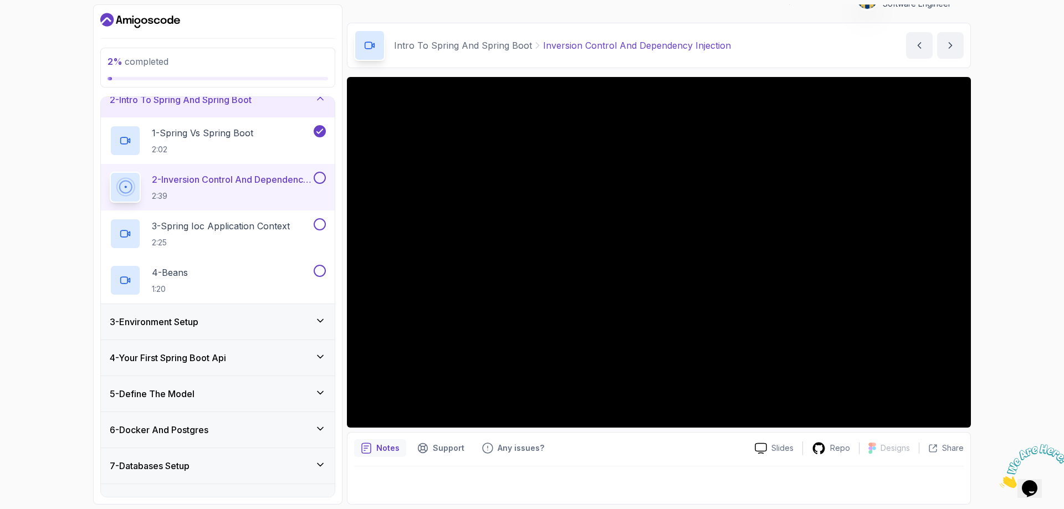
scroll to position [55, 0]
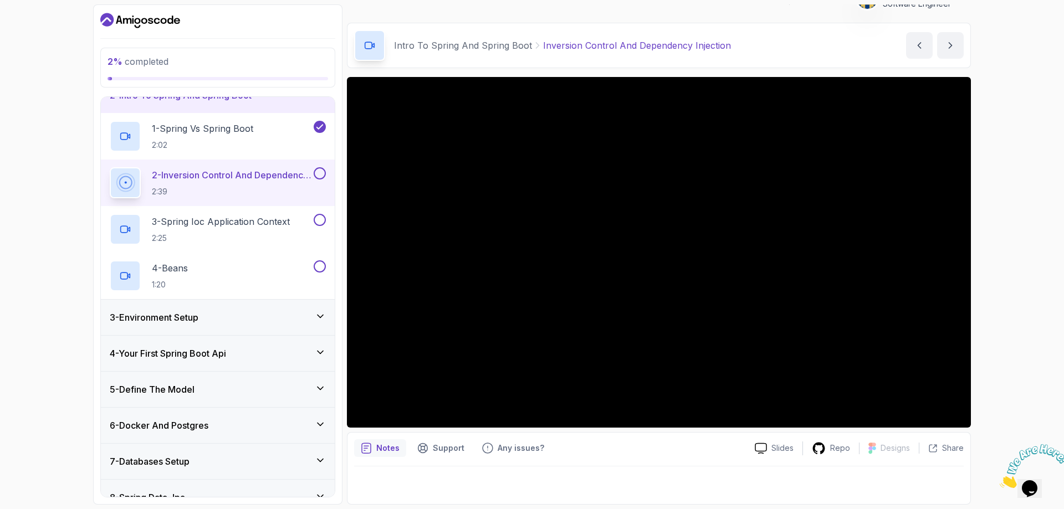
click at [323, 315] on icon at bounding box center [321, 316] width 6 height 3
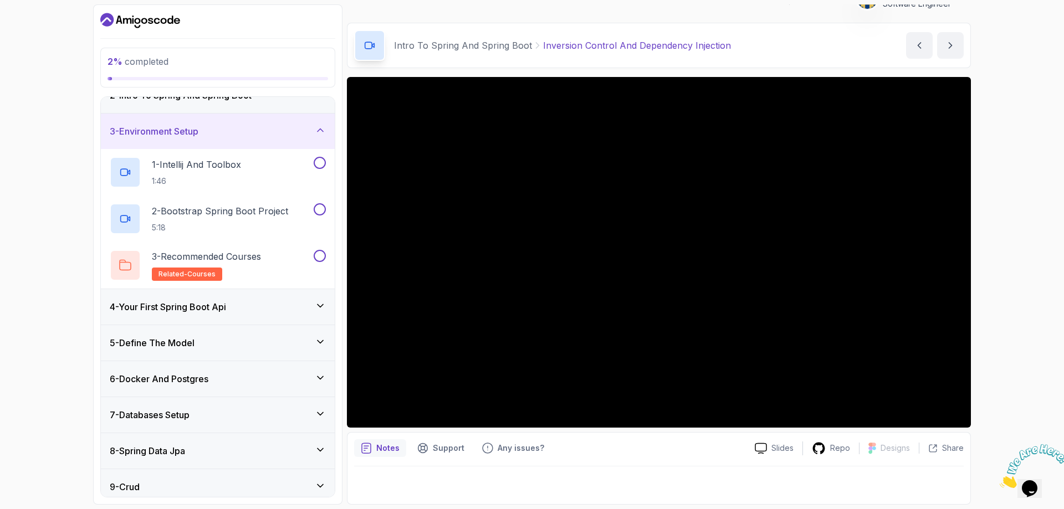
click at [309, 127] on div "3 - Environment Setup" at bounding box center [218, 131] width 216 height 13
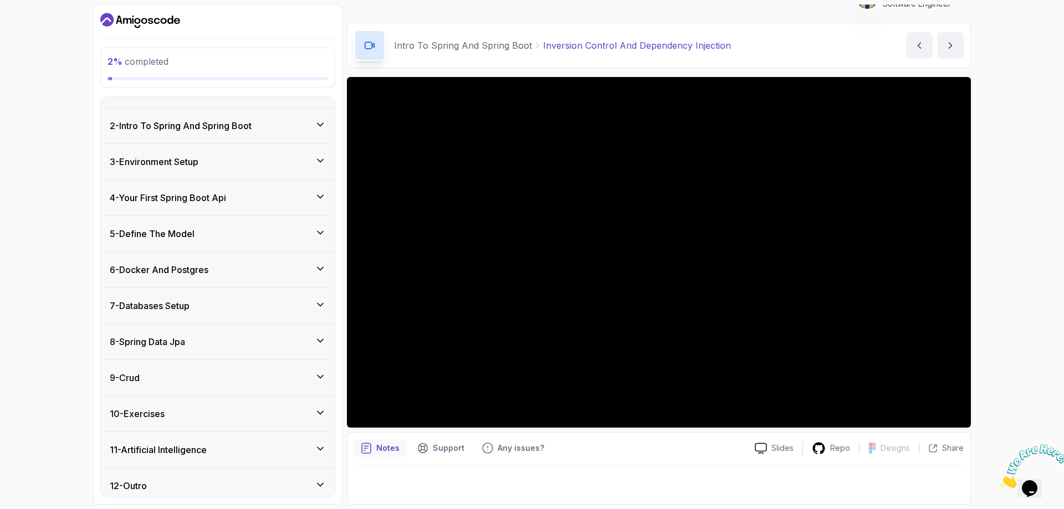
scroll to position [0, 0]
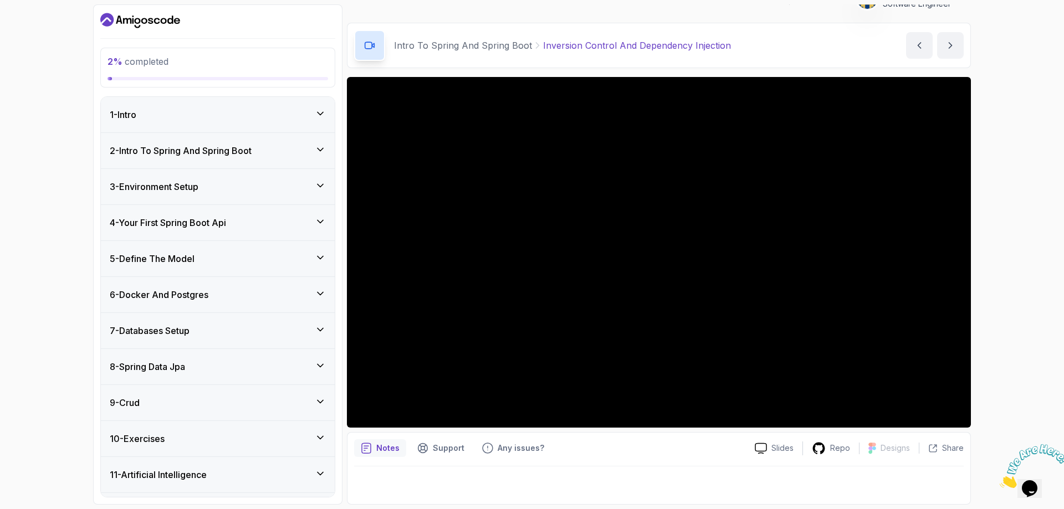
click at [231, 150] on h3 "2 - Intro To Spring And Spring Boot" at bounding box center [181, 150] width 142 height 13
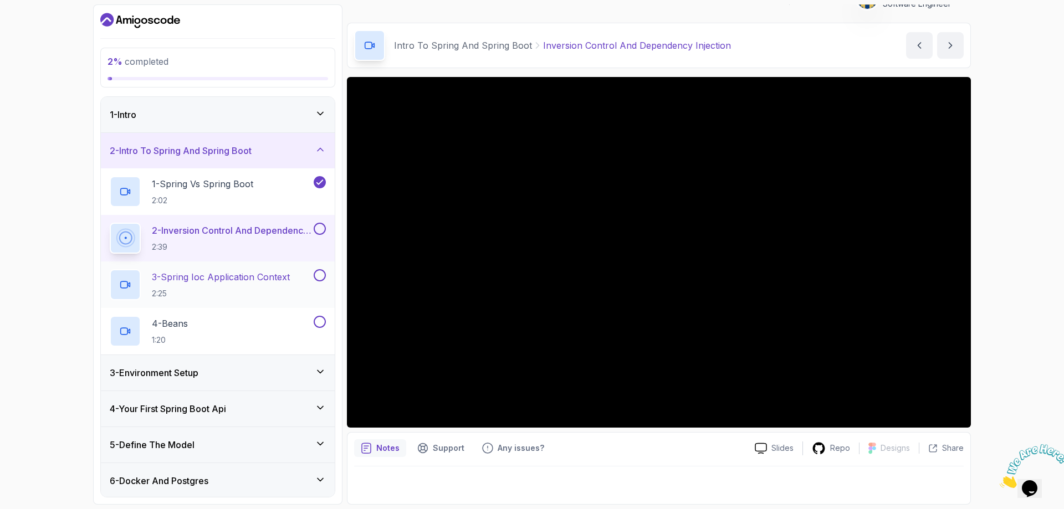
click at [257, 284] on h2 "3 - Spring Ioc Application Context 2:25" at bounding box center [221, 284] width 138 height 29
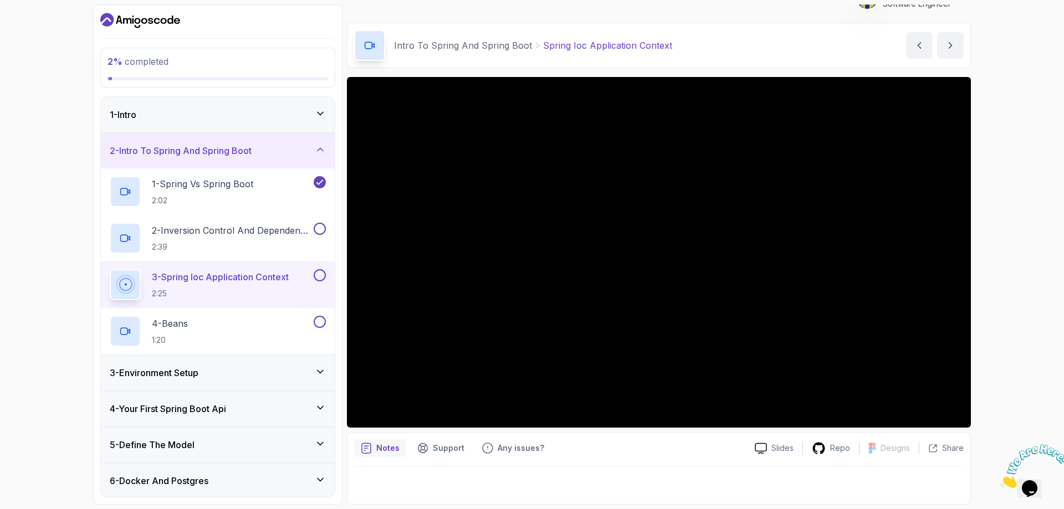
click at [109, 18] on icon "Dashboard" at bounding box center [106, 19] width 13 height 13
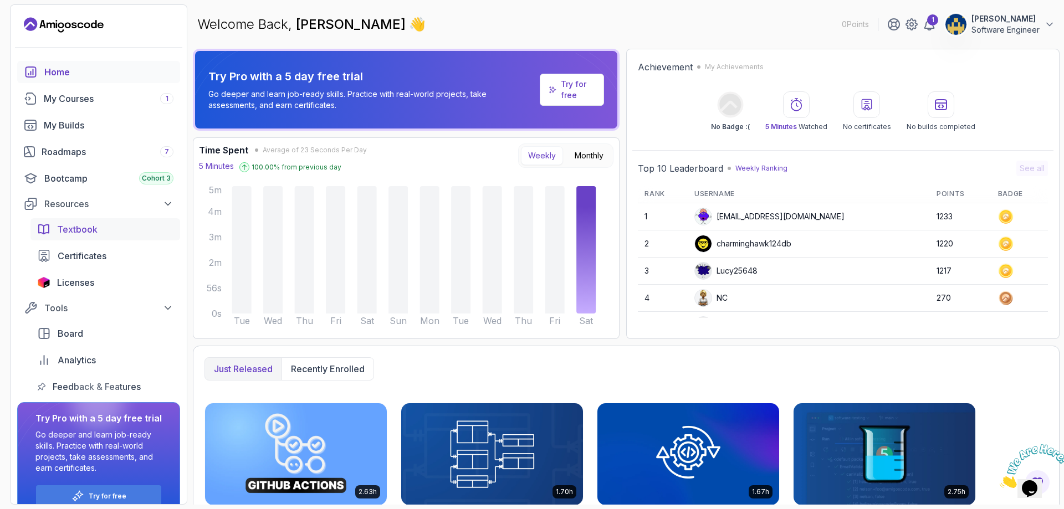
click at [112, 238] on link "Textbook" at bounding box center [105, 229] width 150 height 22
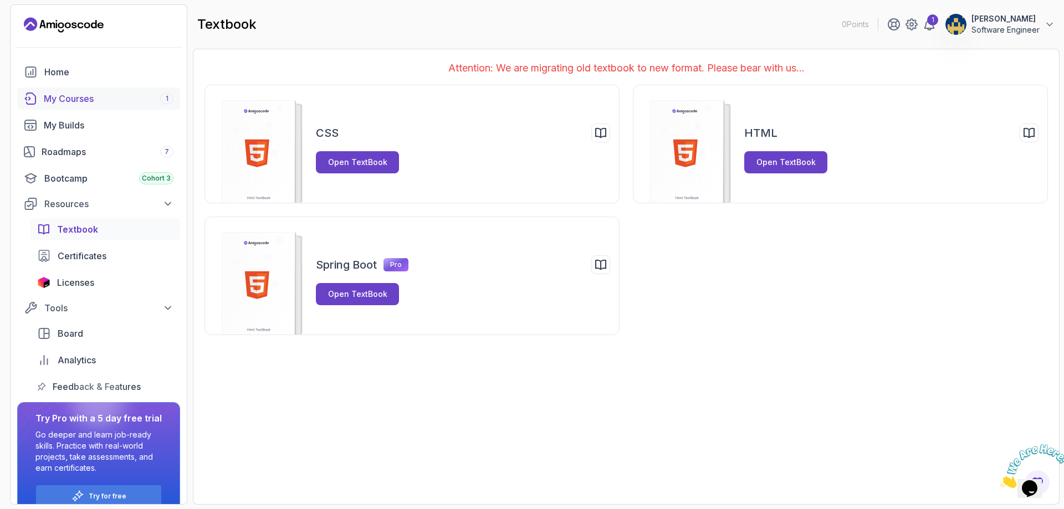
click at [90, 103] on div "My Courses 1" at bounding box center [109, 98] width 130 height 13
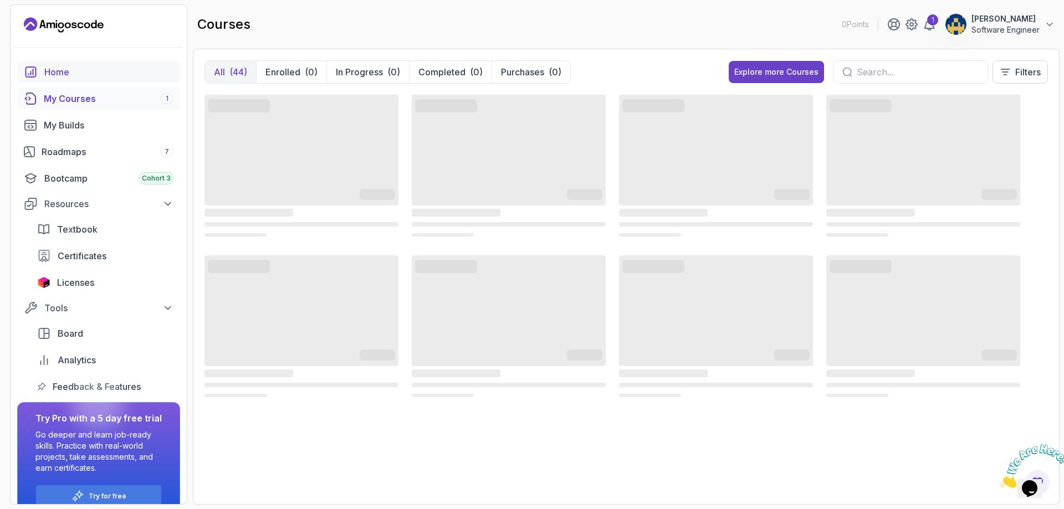
click at [86, 78] on div "Home" at bounding box center [108, 71] width 129 height 13
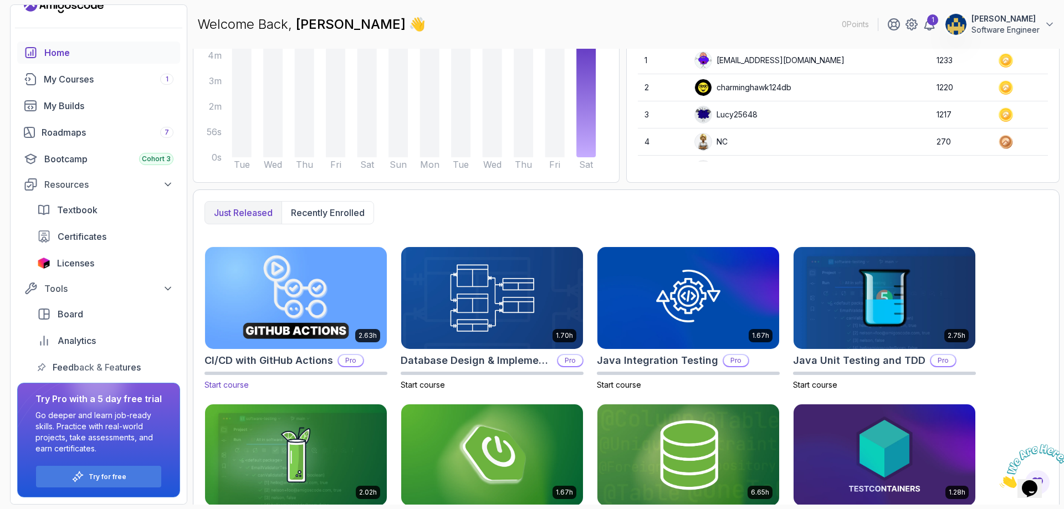
scroll to position [211, 0]
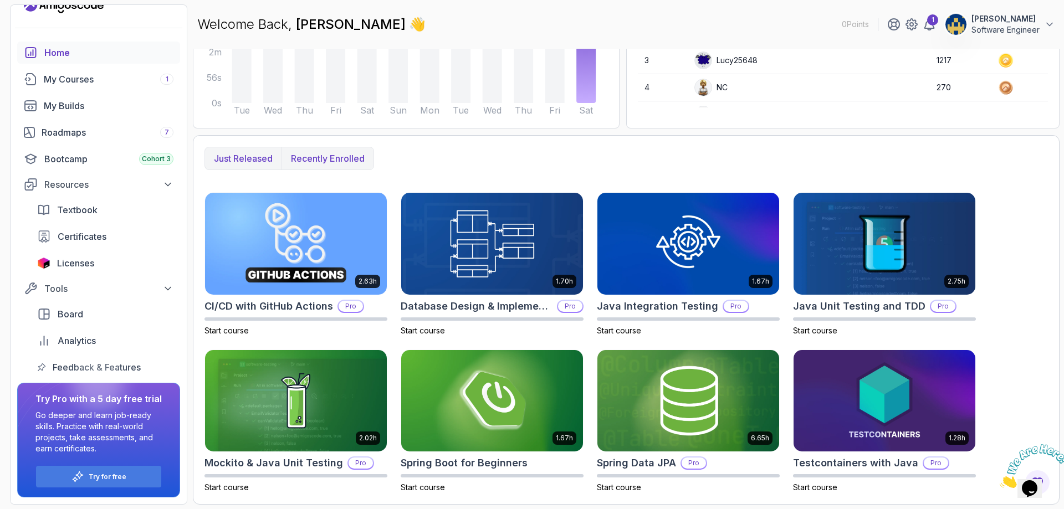
click at [316, 166] on button "Recently enrolled" at bounding box center [328, 158] width 92 height 22
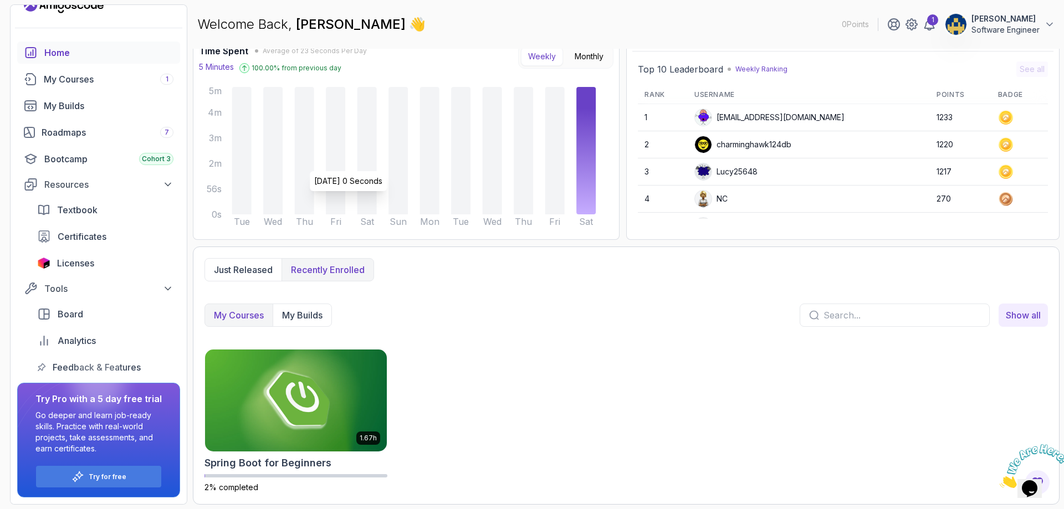
scroll to position [99, 0]
click at [253, 268] on p "Just released" at bounding box center [243, 269] width 59 height 13
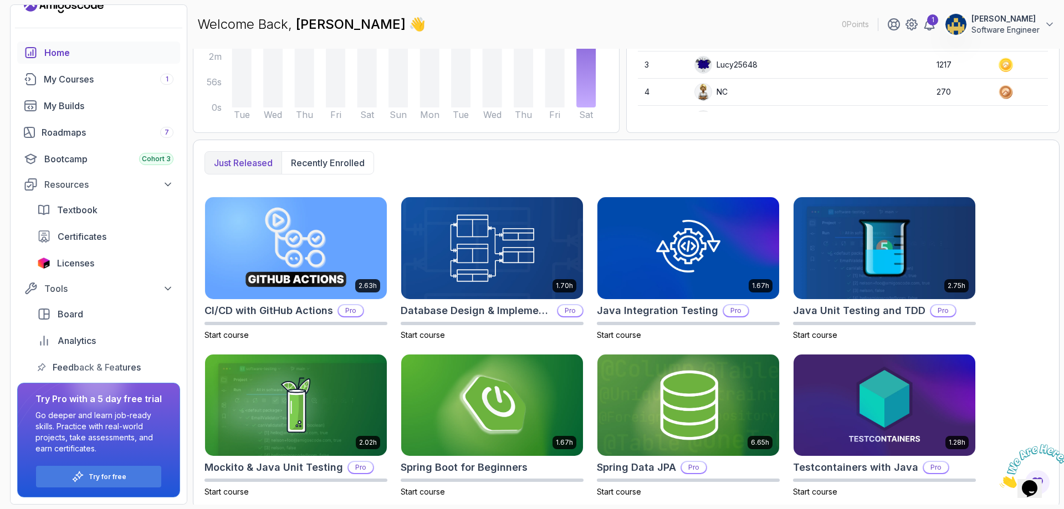
scroll to position [211, 0]
